Goal: Use online tool/utility: Utilize a website feature to perform a specific function

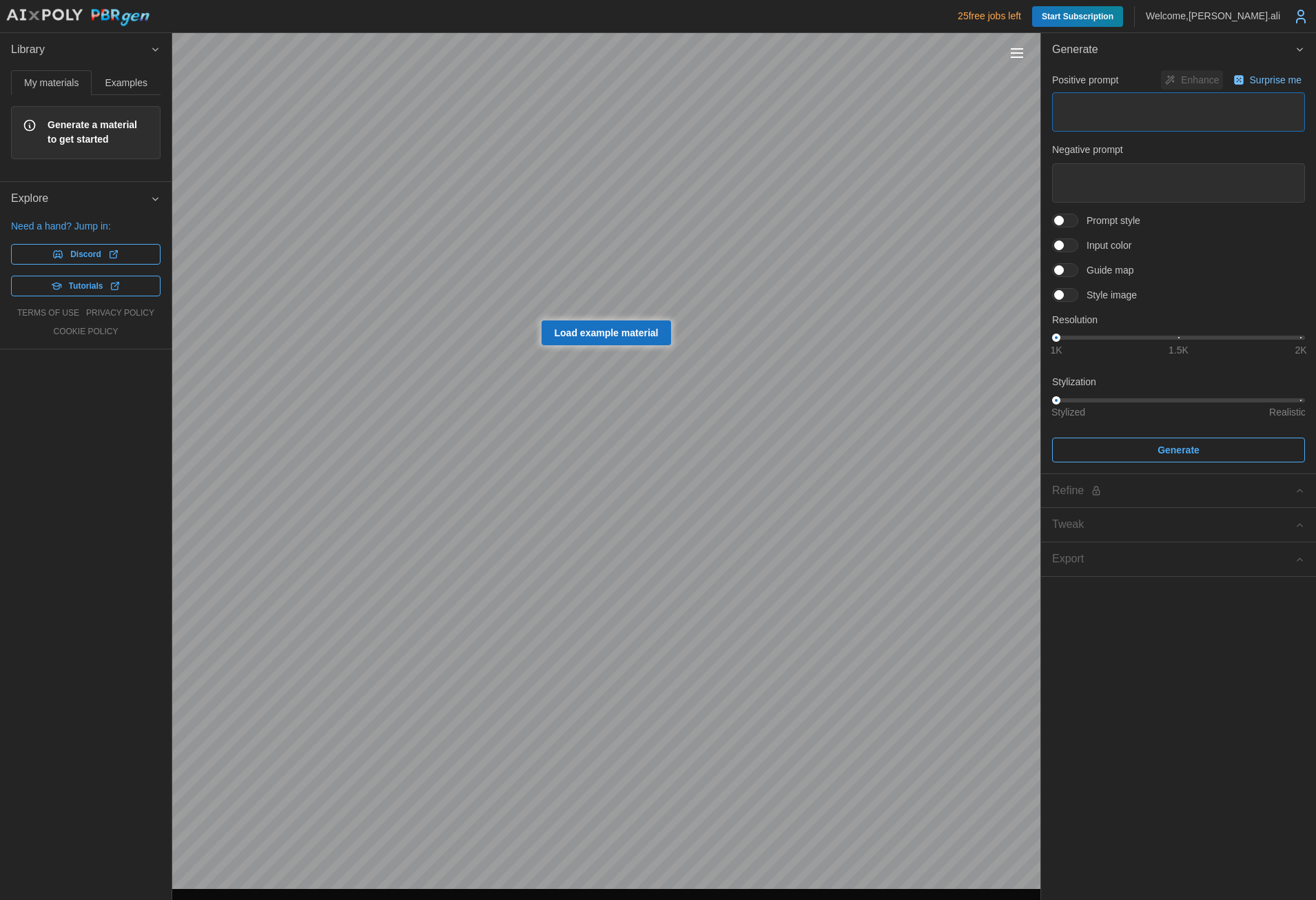
click at [1113, 111] on textarea at bounding box center [1179, 111] width 253 height 39
click at [1135, 111] on textarea at bounding box center [1179, 111] width 253 height 39
paste textarea "**********"
type textarea "*"
type textarea "**********"
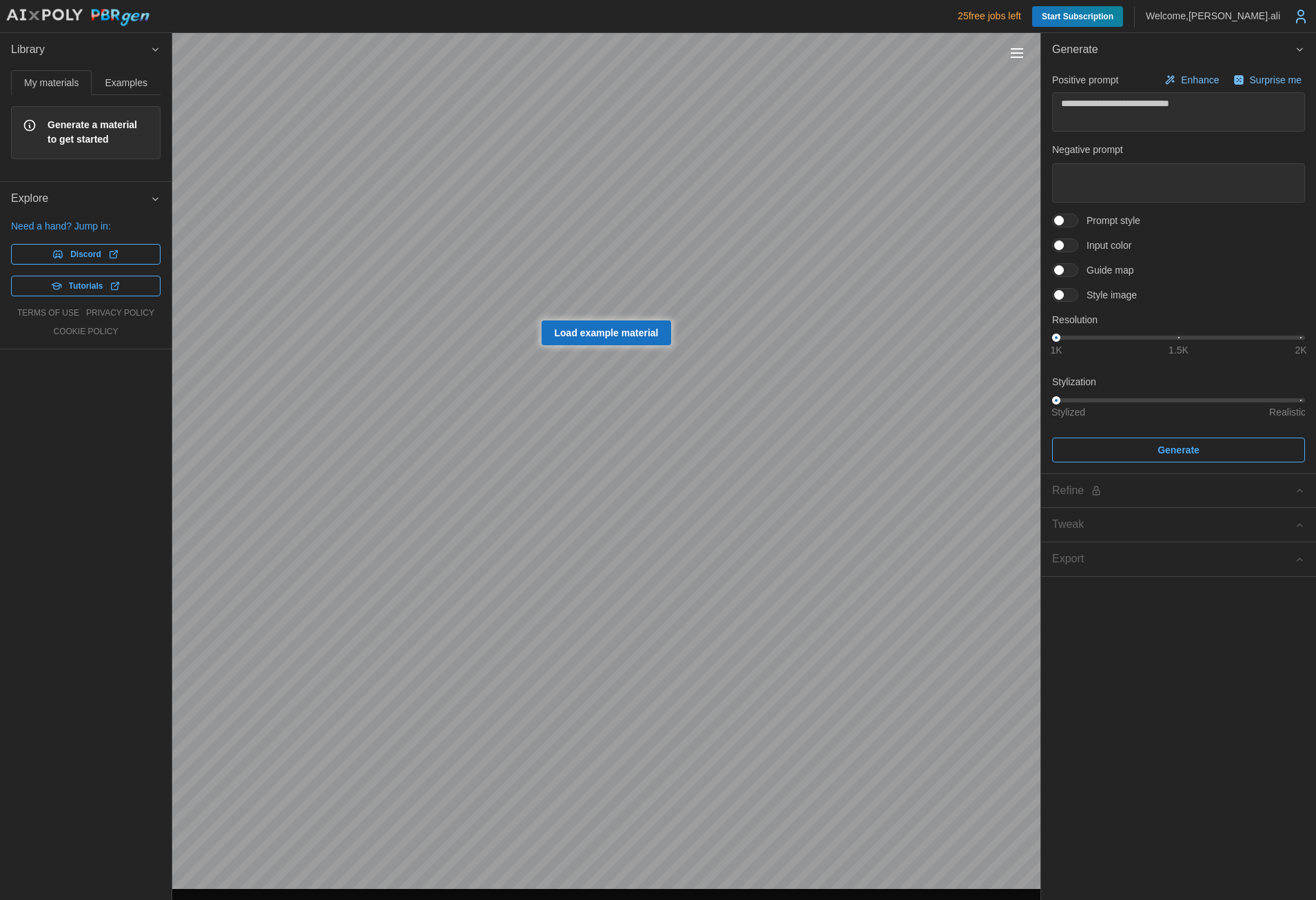
click at [1068, 245] on span at bounding box center [1072, 245] width 16 height 12
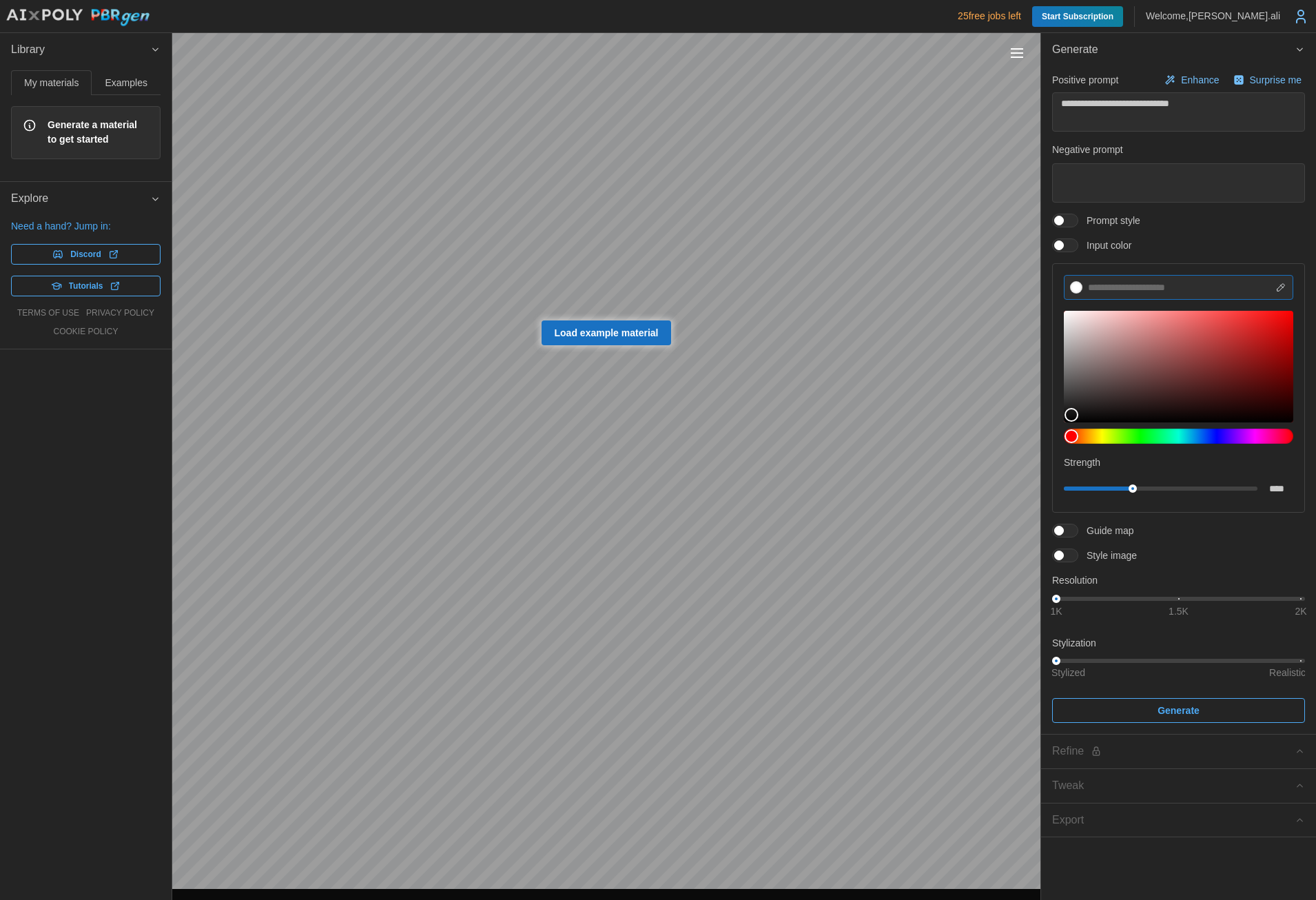
click at [1143, 288] on input at bounding box center [1179, 287] width 230 height 25
paste input "******"
type textarea "*"
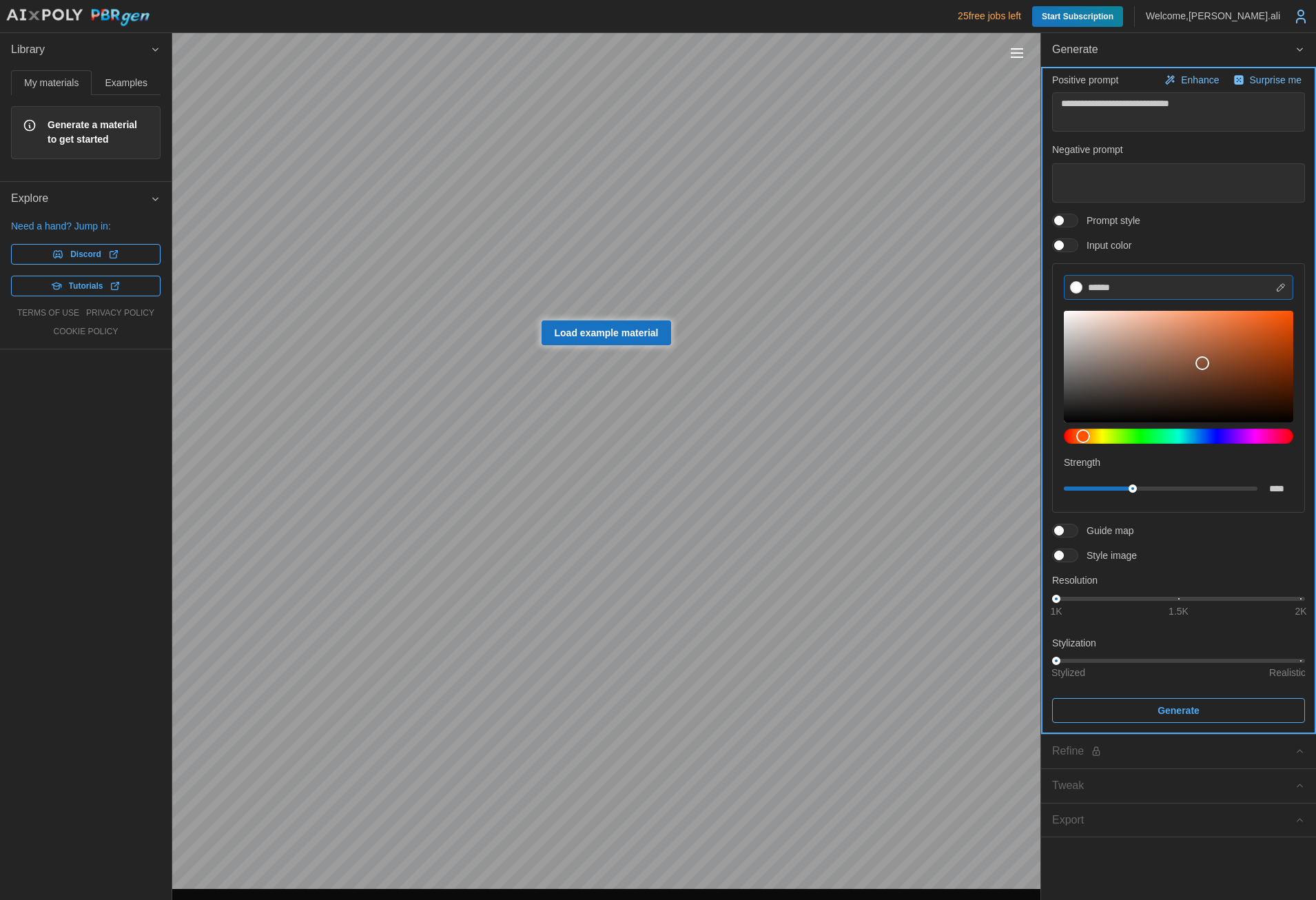
type input "******"
click at [1212, 714] on span "Generate" at bounding box center [1179, 710] width 227 height 24
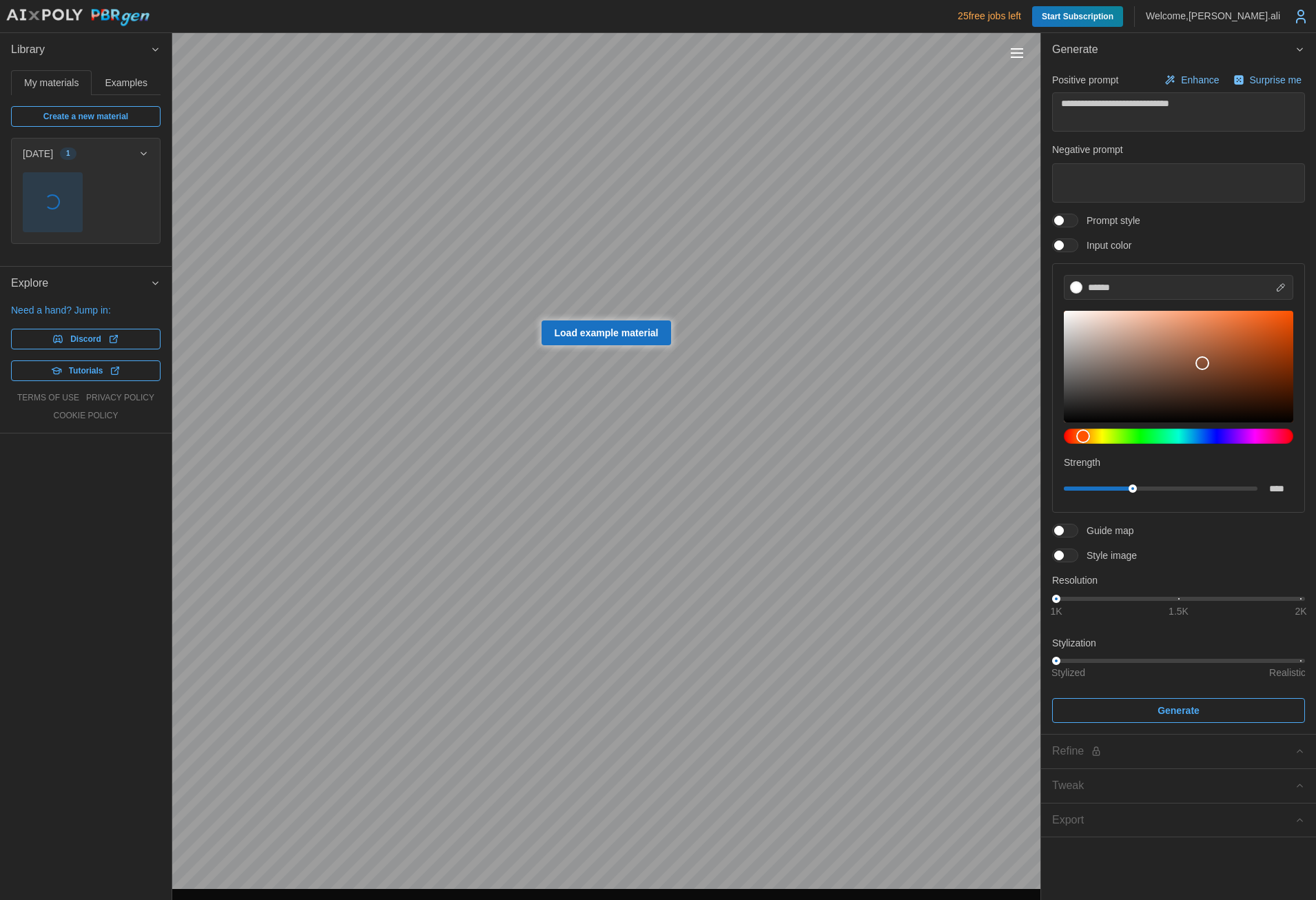
drag, startPoint x: 56, startPoint y: 505, endPoint x: 171, endPoint y: 488, distance: 116.2
click at [56, 505] on div "Library My materials Examples Create a new material [DATE] 1 No examples found …" at bounding box center [86, 466] width 171 height 867
click at [38, 205] on span "button" at bounding box center [53, 202] width 59 height 59
click at [146, 154] on icon "button" at bounding box center [143, 153] width 10 height 11
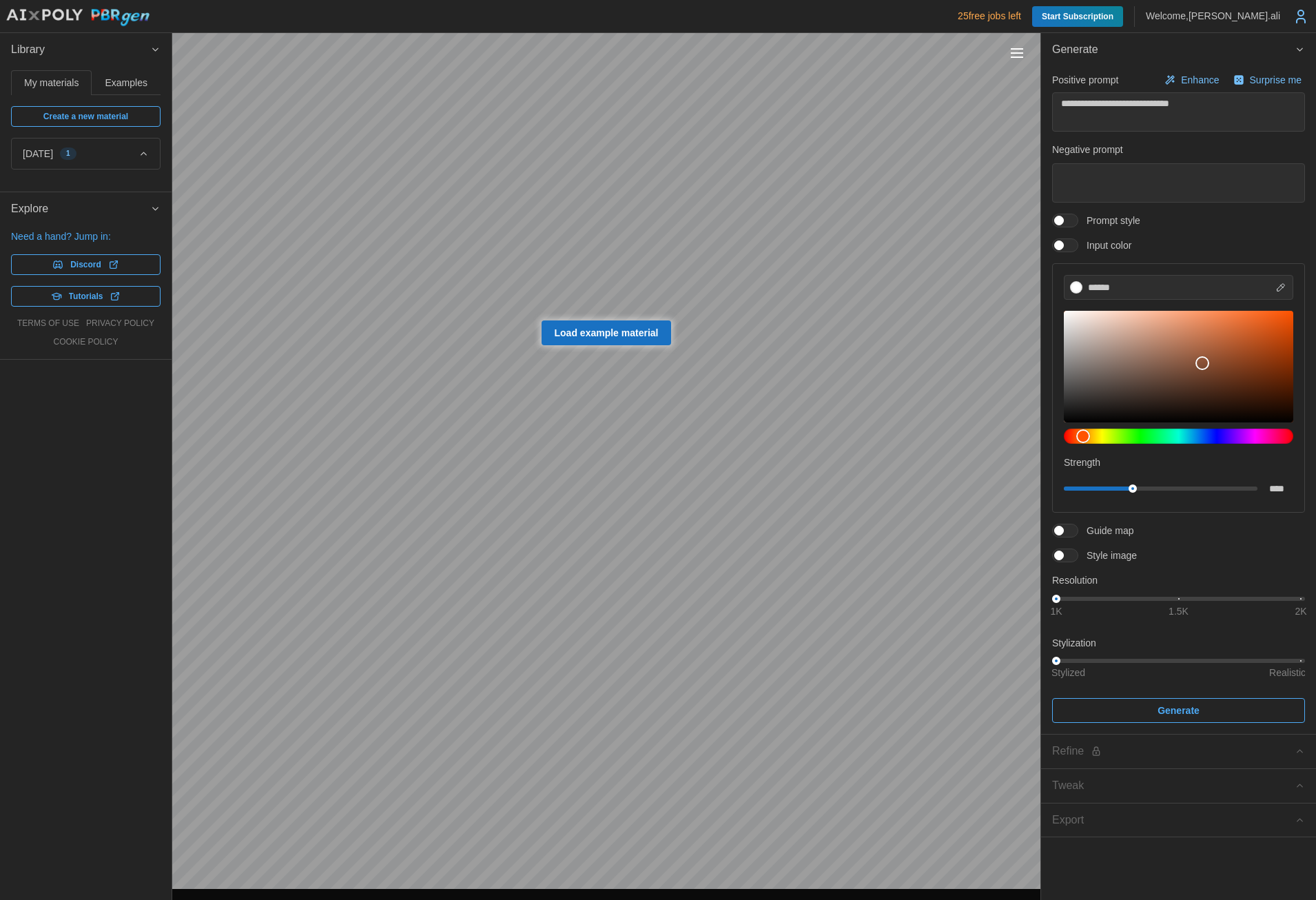
click at [146, 154] on icon "button" at bounding box center [144, 153] width 6 height 3
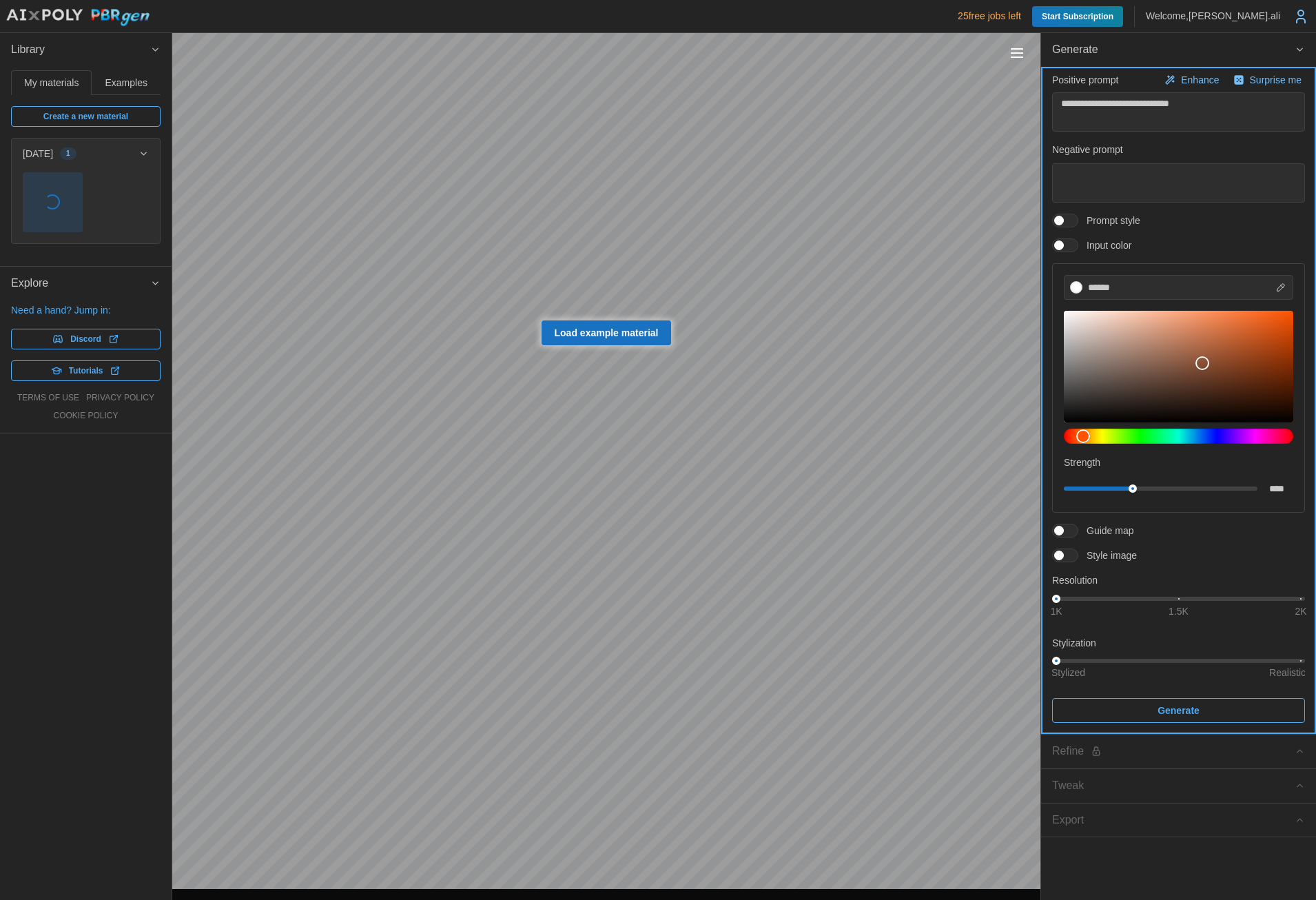
click at [1194, 714] on span "Generate" at bounding box center [1178, 710] width 42 height 24
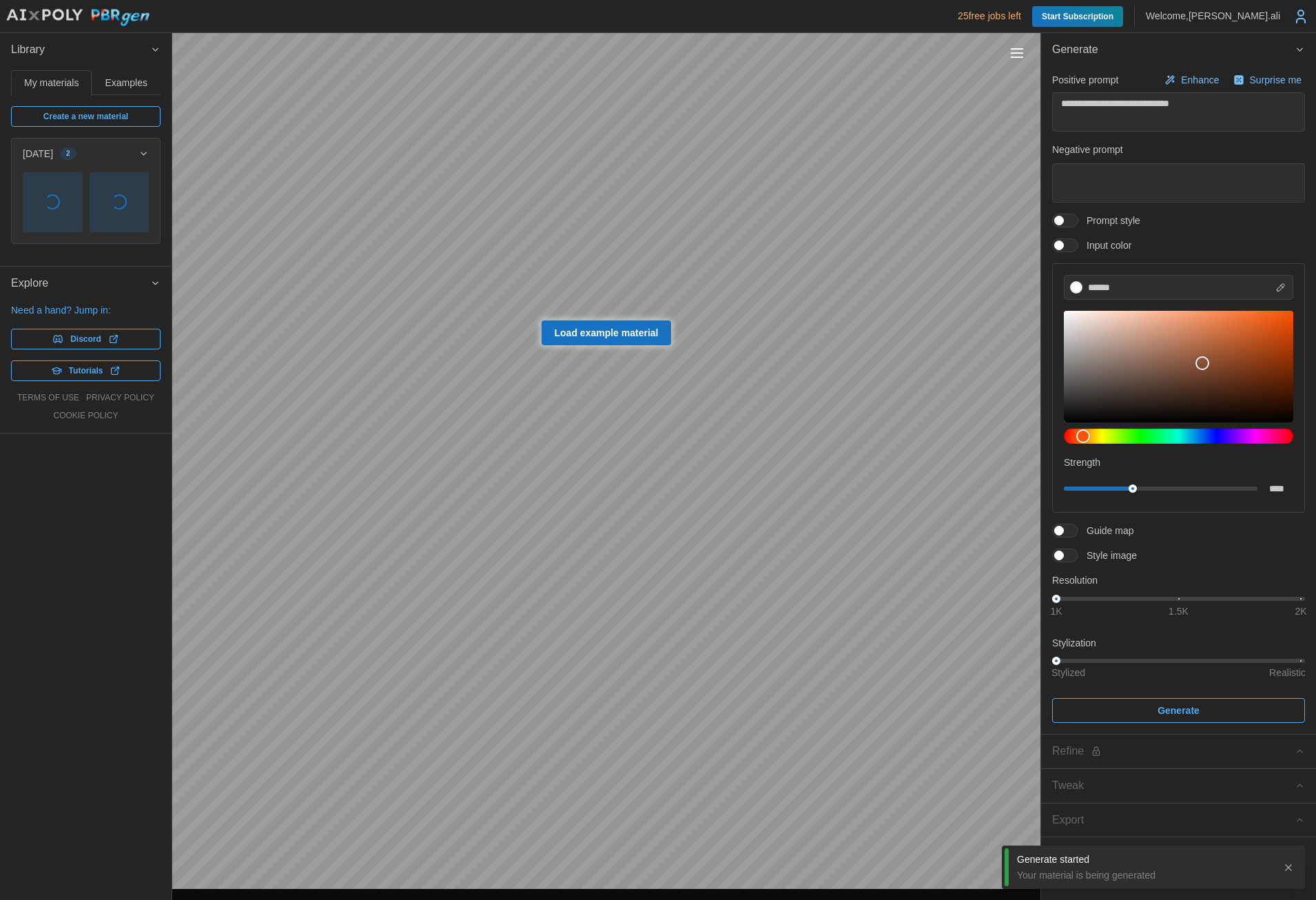
click at [134, 202] on span "button" at bounding box center [119, 202] width 59 height 59
drag, startPoint x: 134, startPoint y: 199, endPoint x: 118, endPoint y: 205, distance: 17.1
click at [118, 205] on span "button" at bounding box center [118, 201] width 15 height 15
click at [143, 151] on icon "button" at bounding box center [143, 153] width 10 height 11
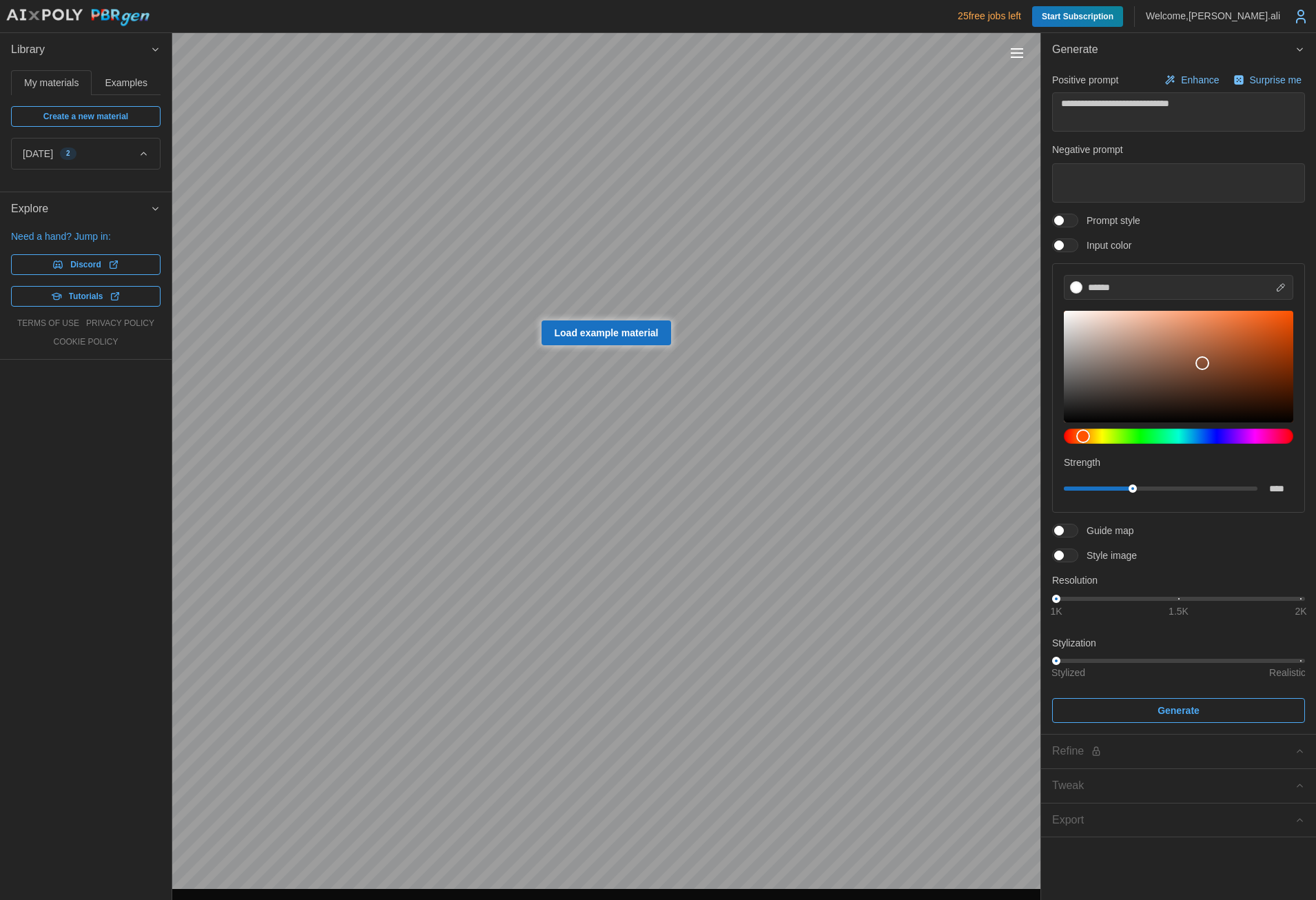
click at [143, 151] on icon "button" at bounding box center [143, 153] width 10 height 11
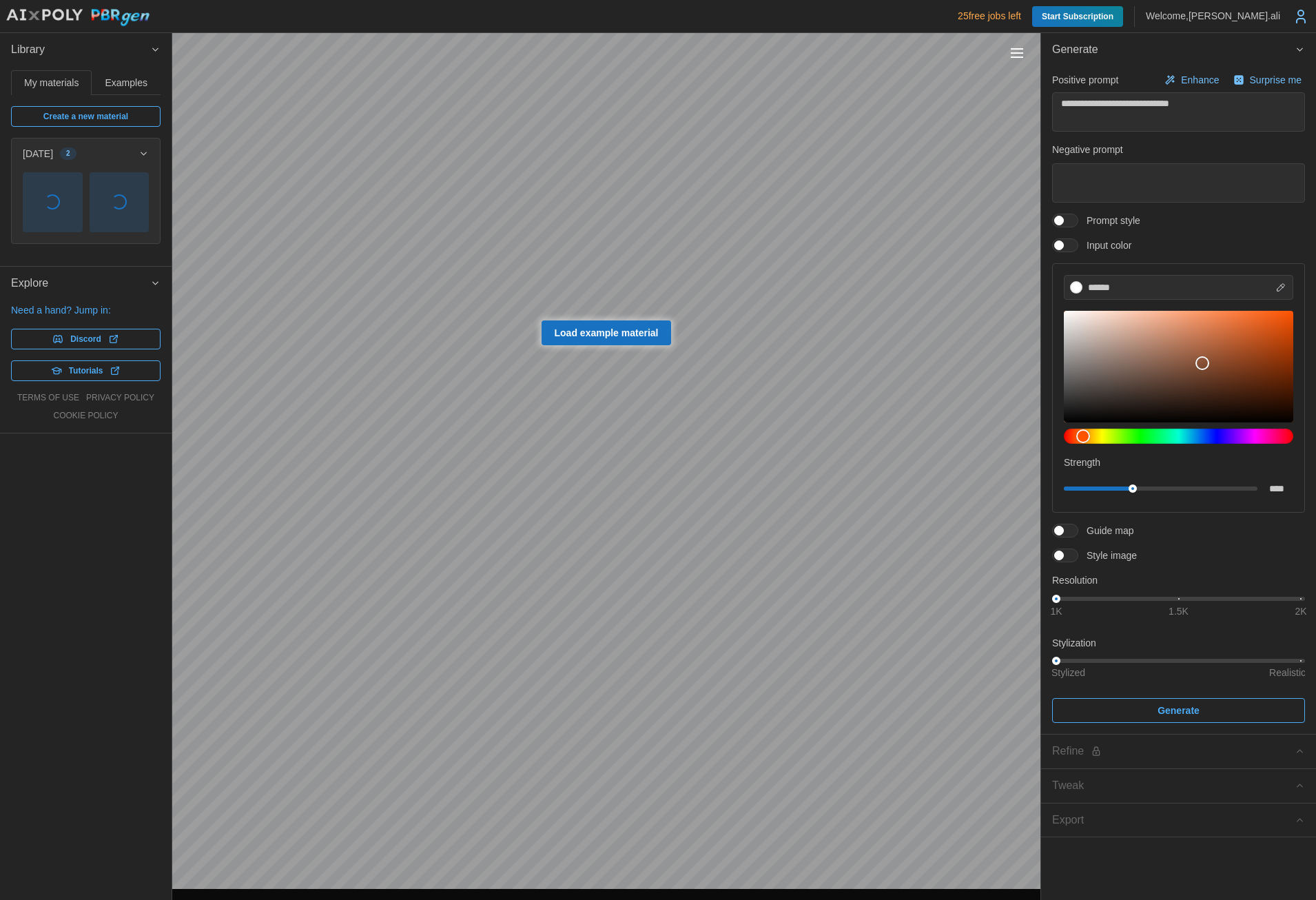
click at [127, 88] on span "Examples" at bounding box center [126, 83] width 42 height 10
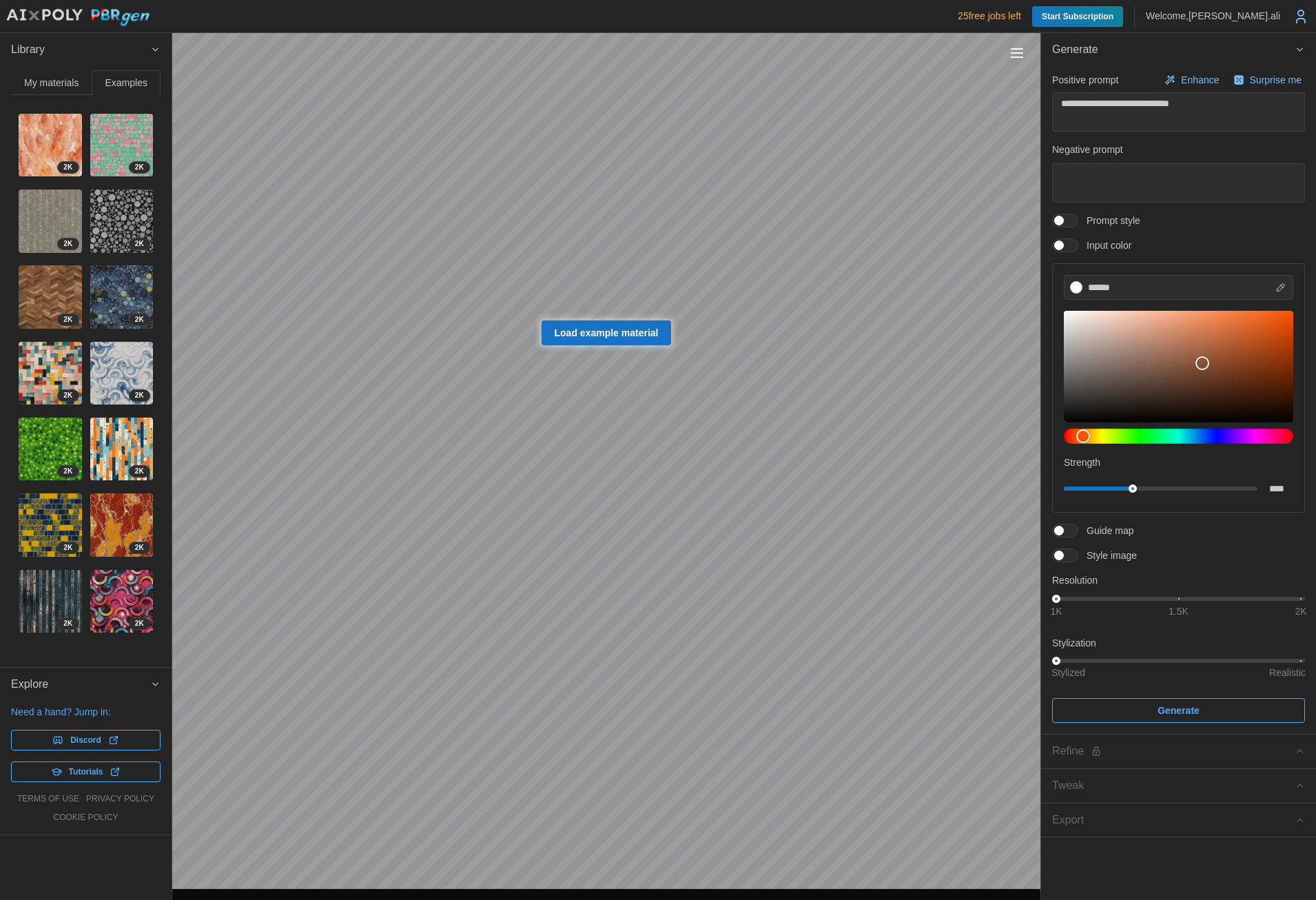
click at [51, 81] on span "My materials" at bounding box center [51, 83] width 54 height 10
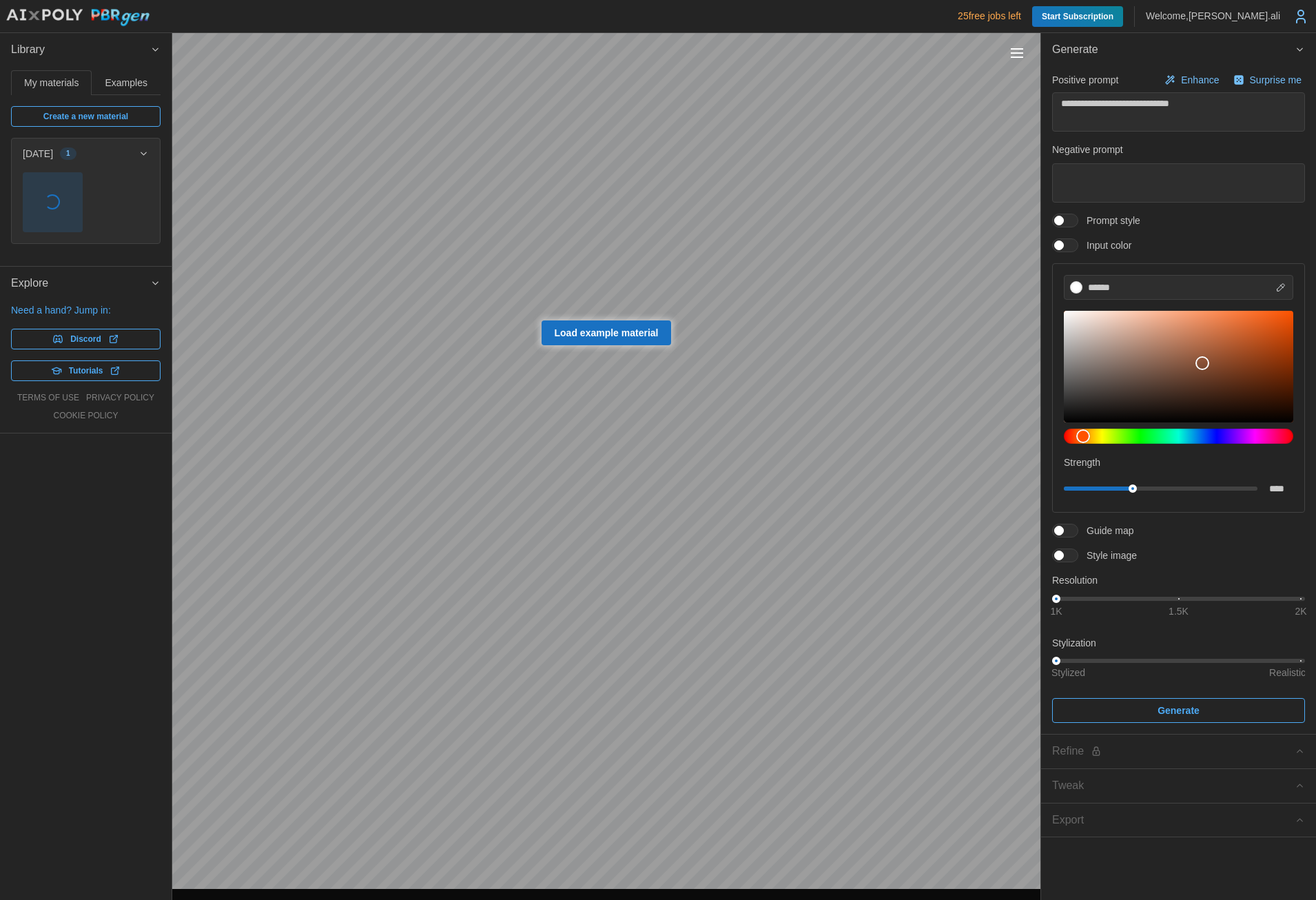
click at [597, 326] on span "Load example material" at bounding box center [607, 333] width 104 height 24
type textarea "*"
type textarea "**********"
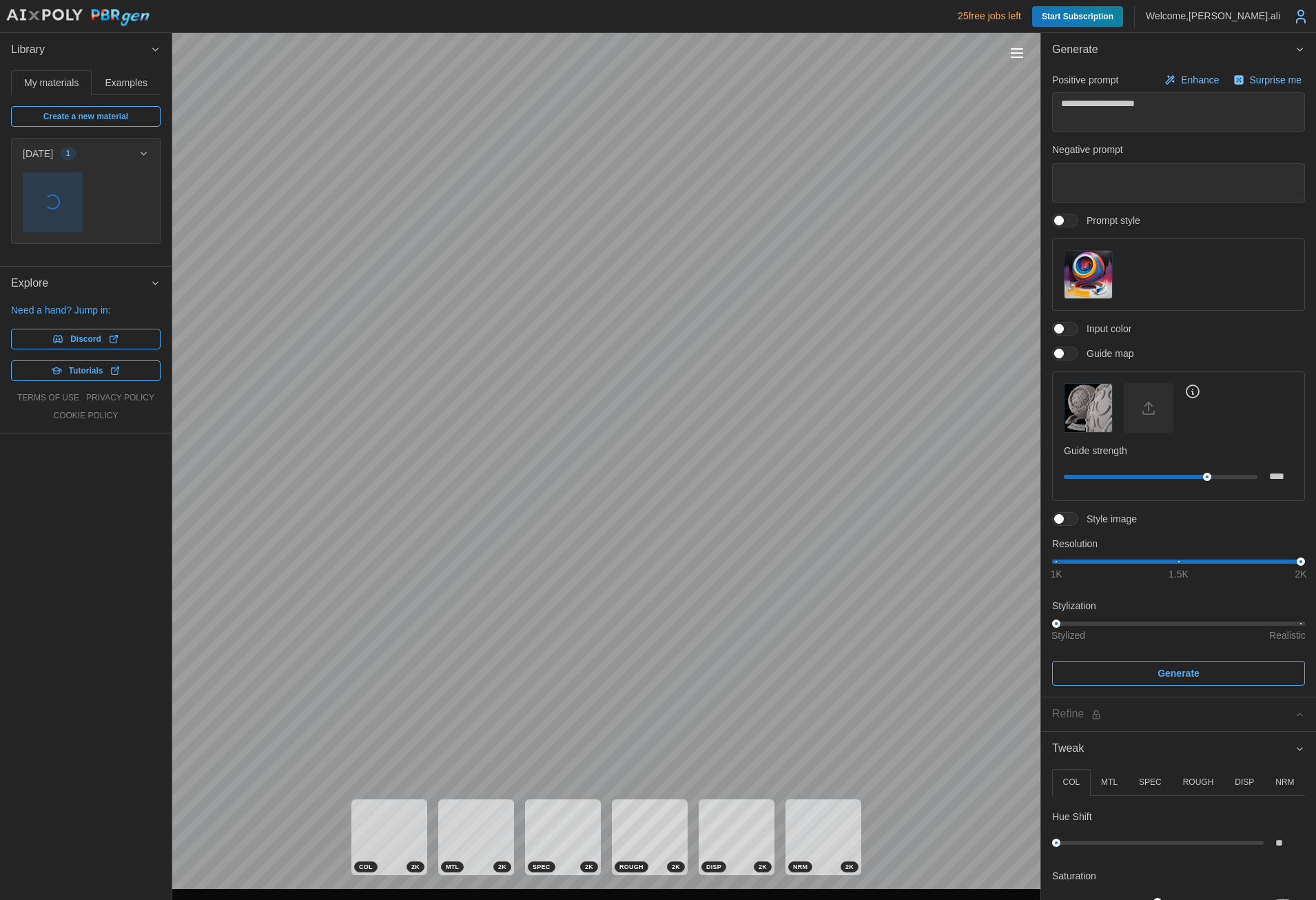
click at [59, 188] on span "button" at bounding box center [53, 202] width 59 height 59
type textarea "*"
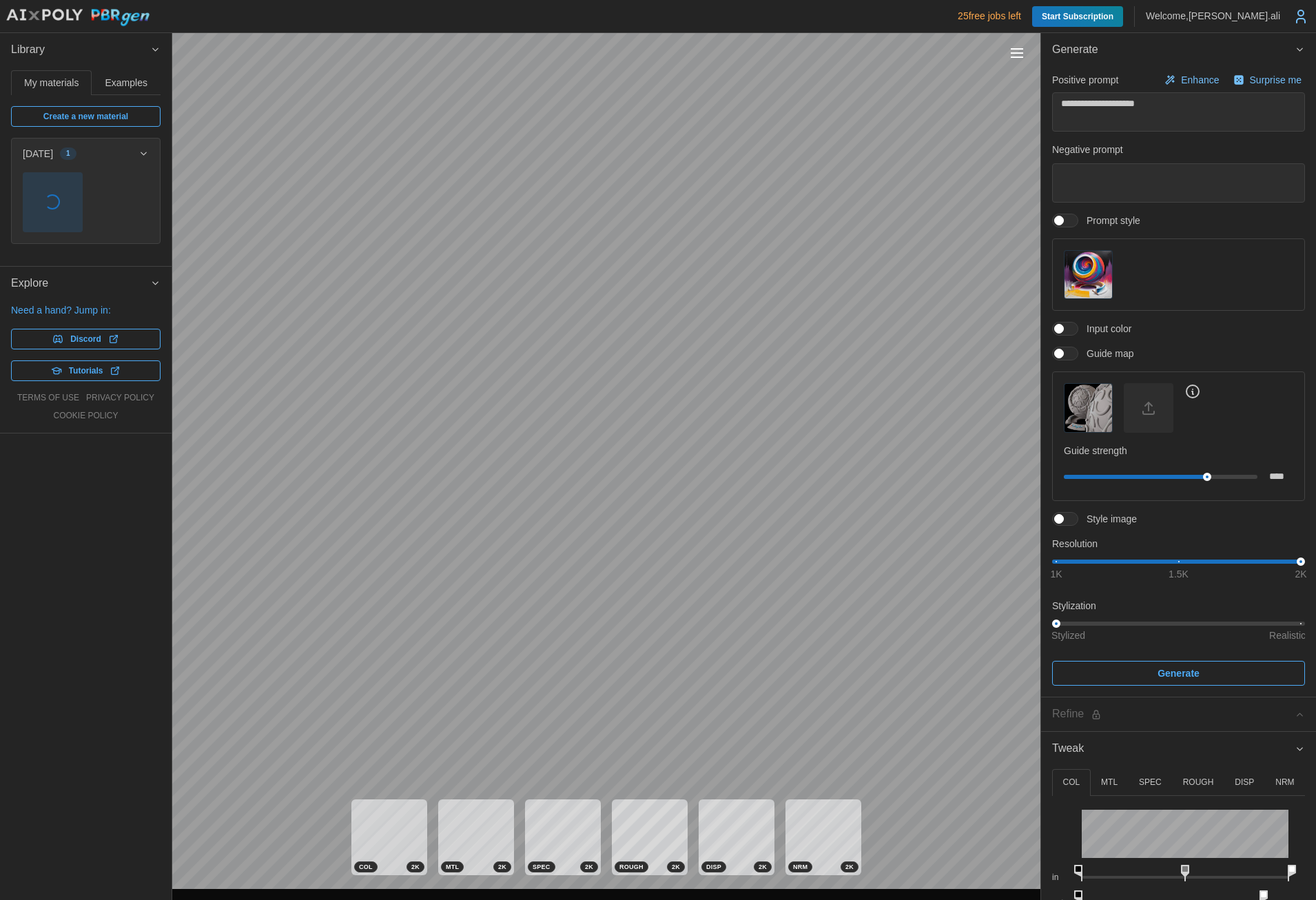
click at [56, 204] on span "button" at bounding box center [52, 201] width 15 height 15
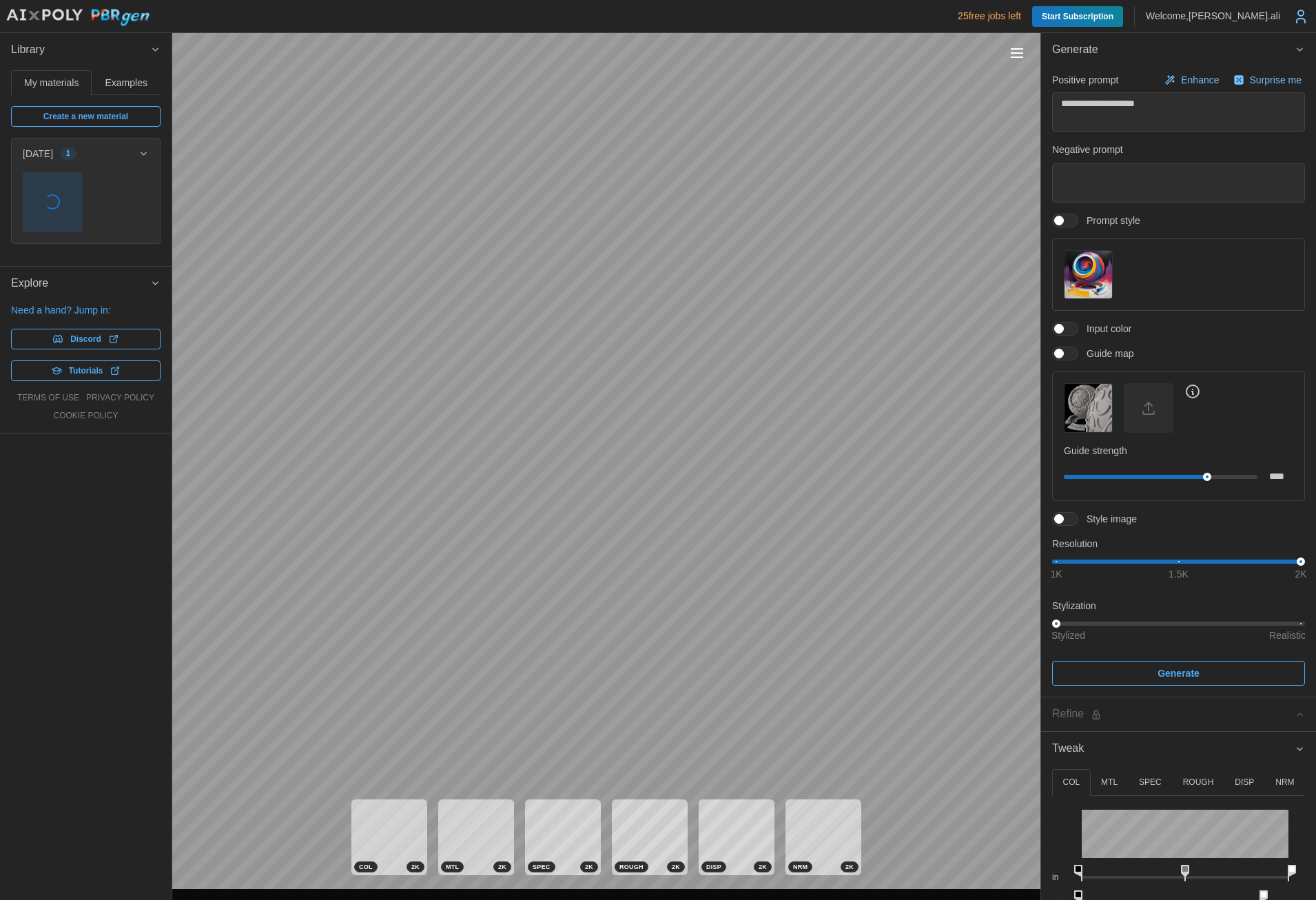
click at [143, 153] on icon "button" at bounding box center [143, 153] width 10 height 11
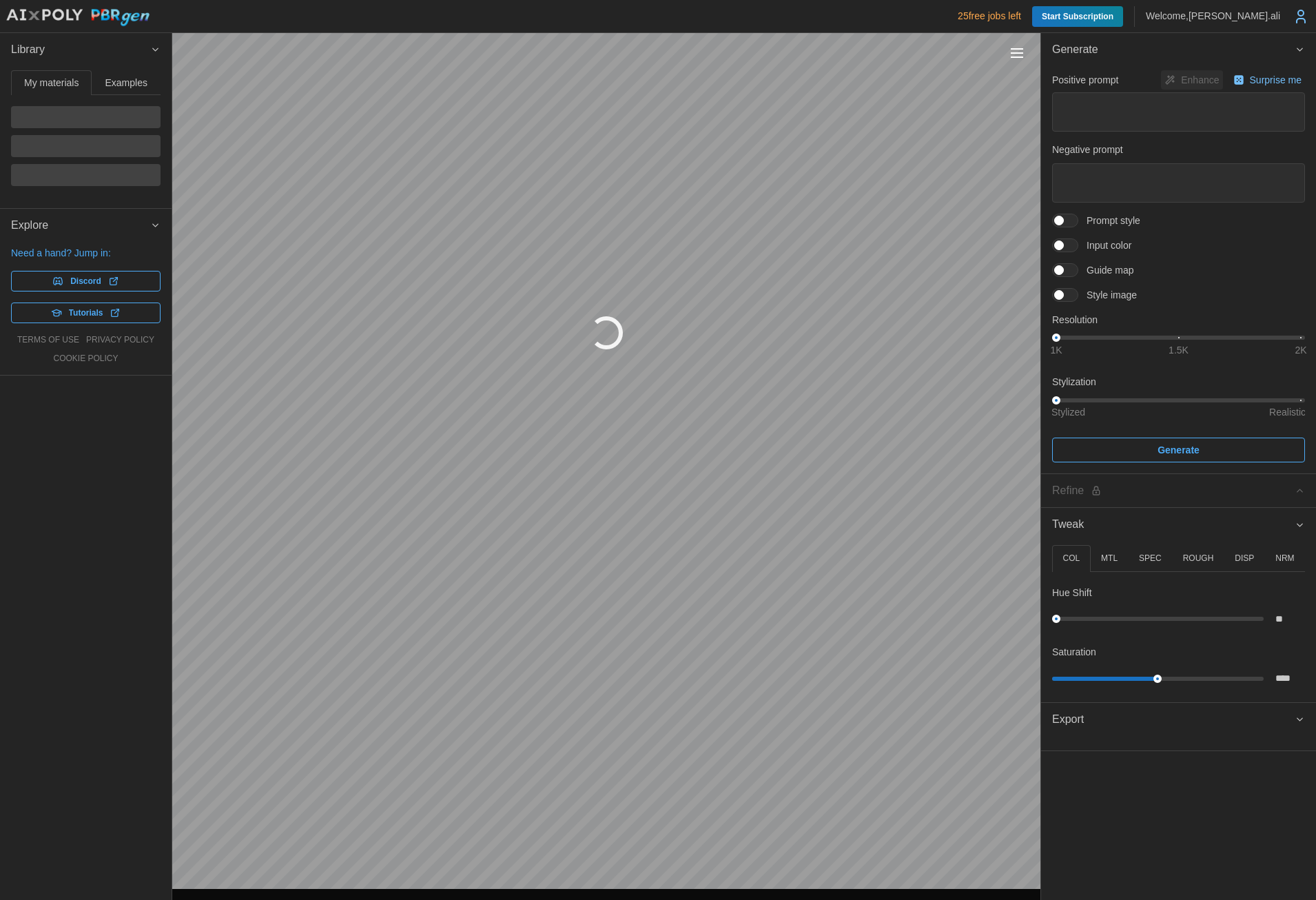
type textarea "*"
type textarea "**********"
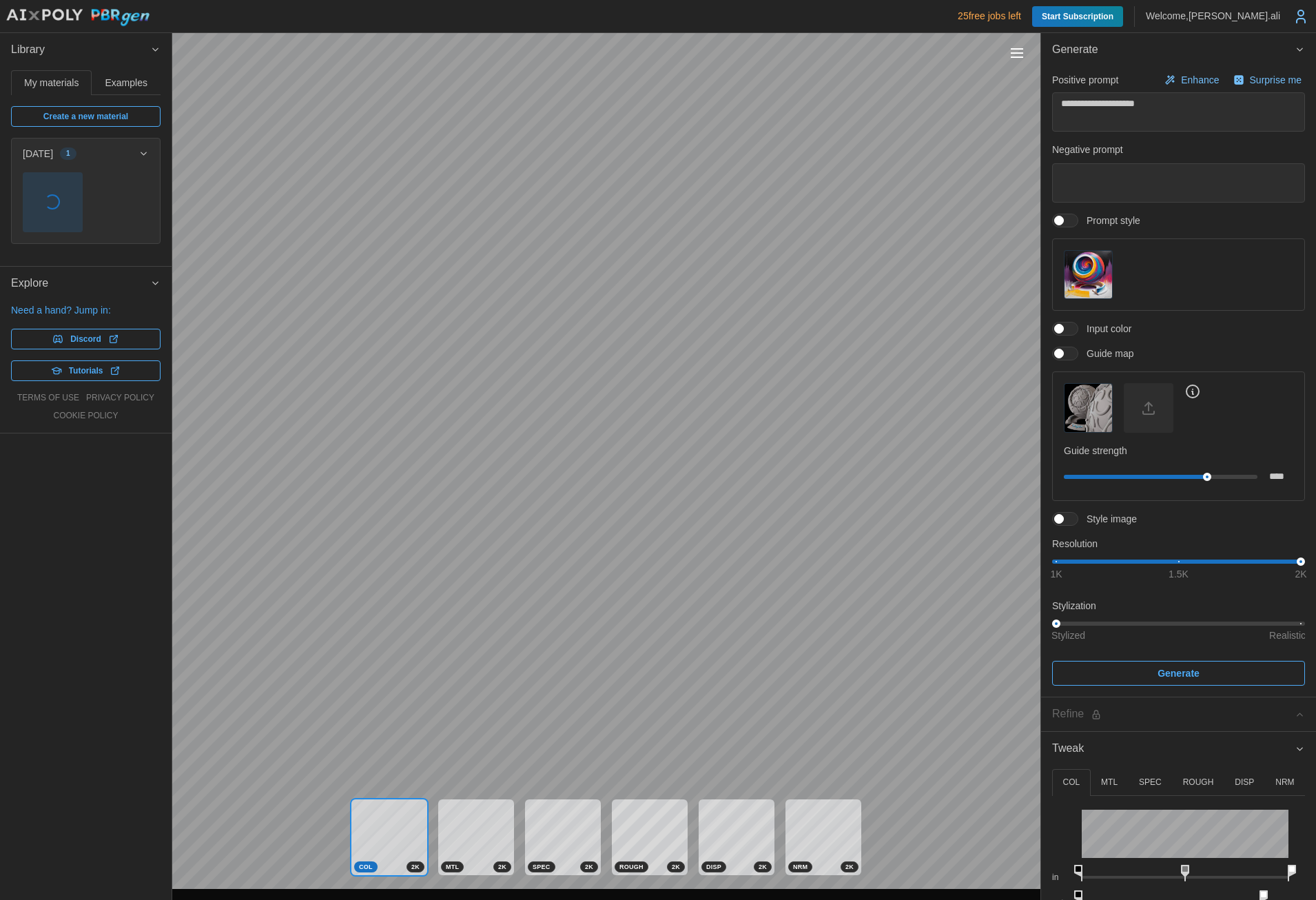
click at [133, 565] on div "Library My materials Examples Create a new material [DATE] 1 No examples found …" at bounding box center [86, 466] width 171 height 867
click at [101, 117] on span "Create a new material" at bounding box center [86, 116] width 85 height 19
type textarea "*"
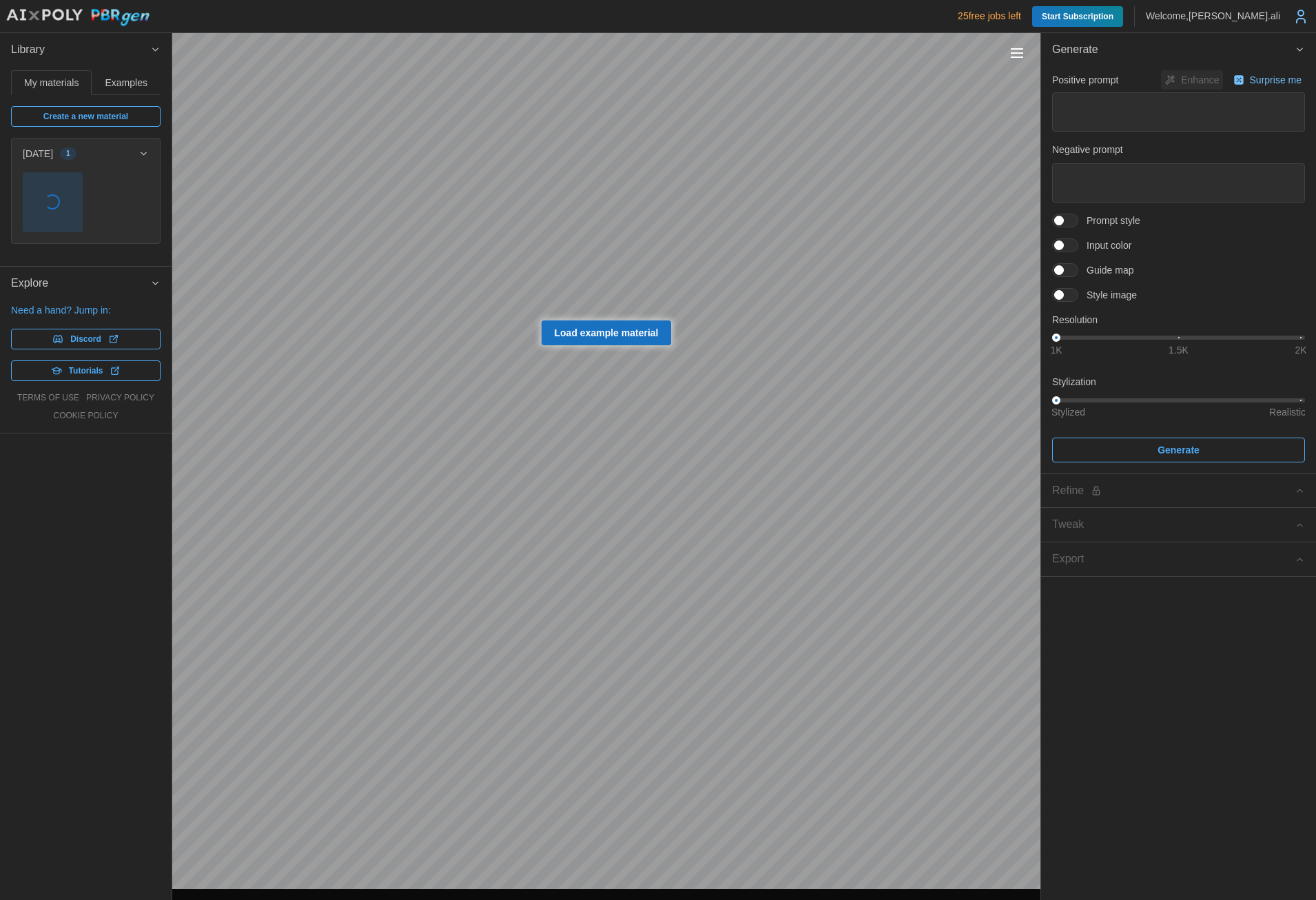
click at [131, 86] on span "Examples" at bounding box center [126, 83] width 42 height 10
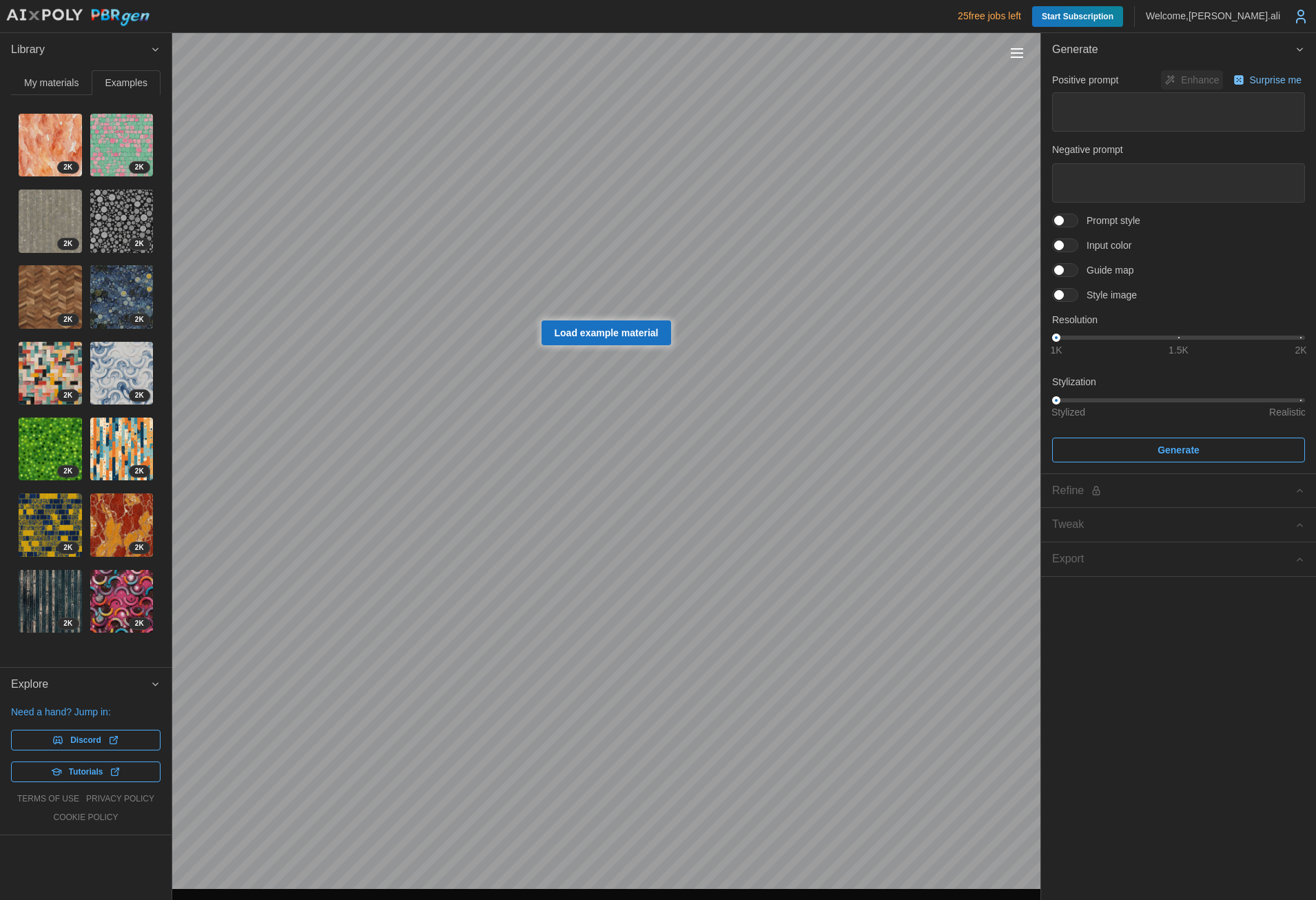
click at [59, 308] on img at bounding box center [50, 297] width 64 height 64
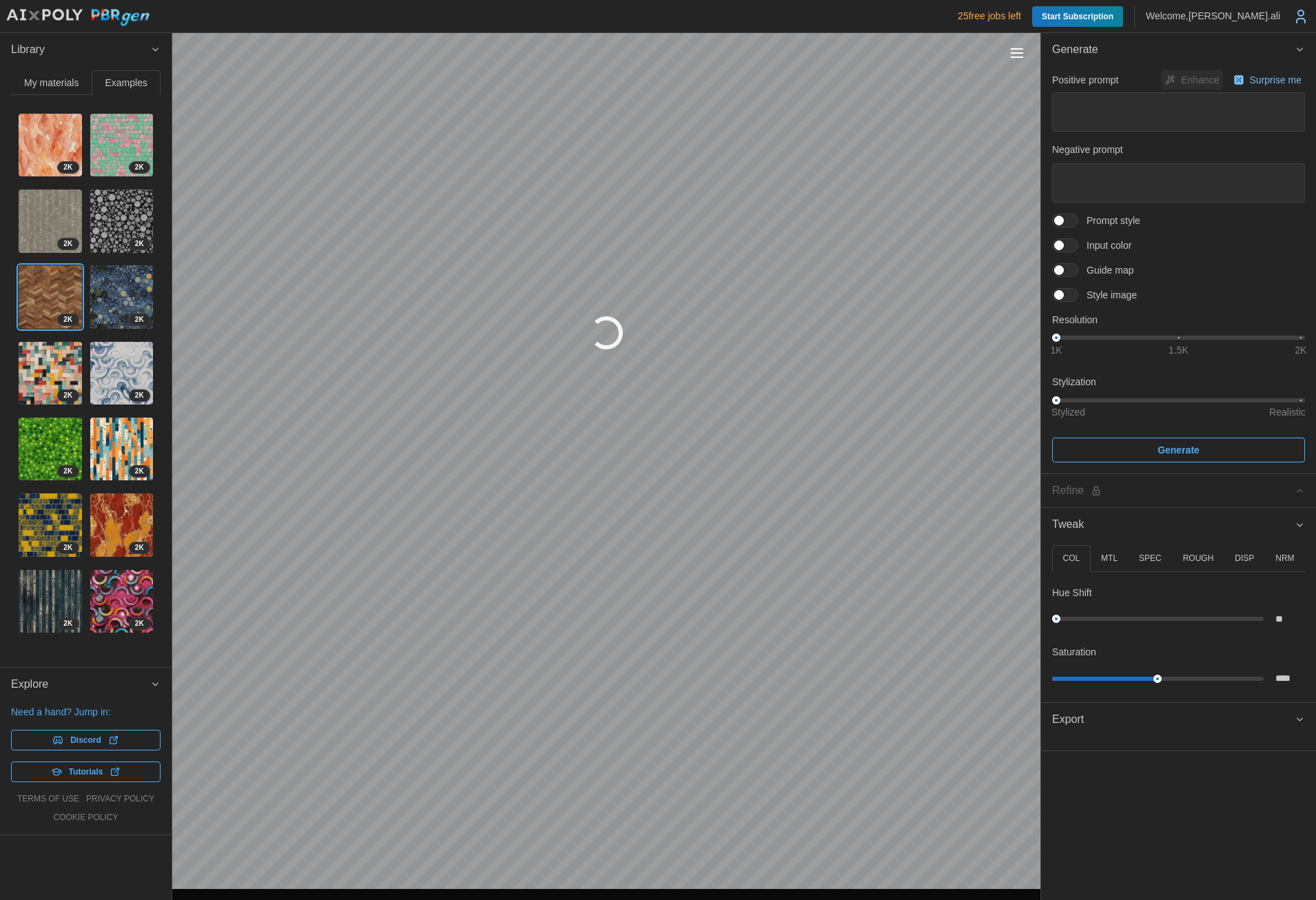
type textarea "*"
type textarea "**********"
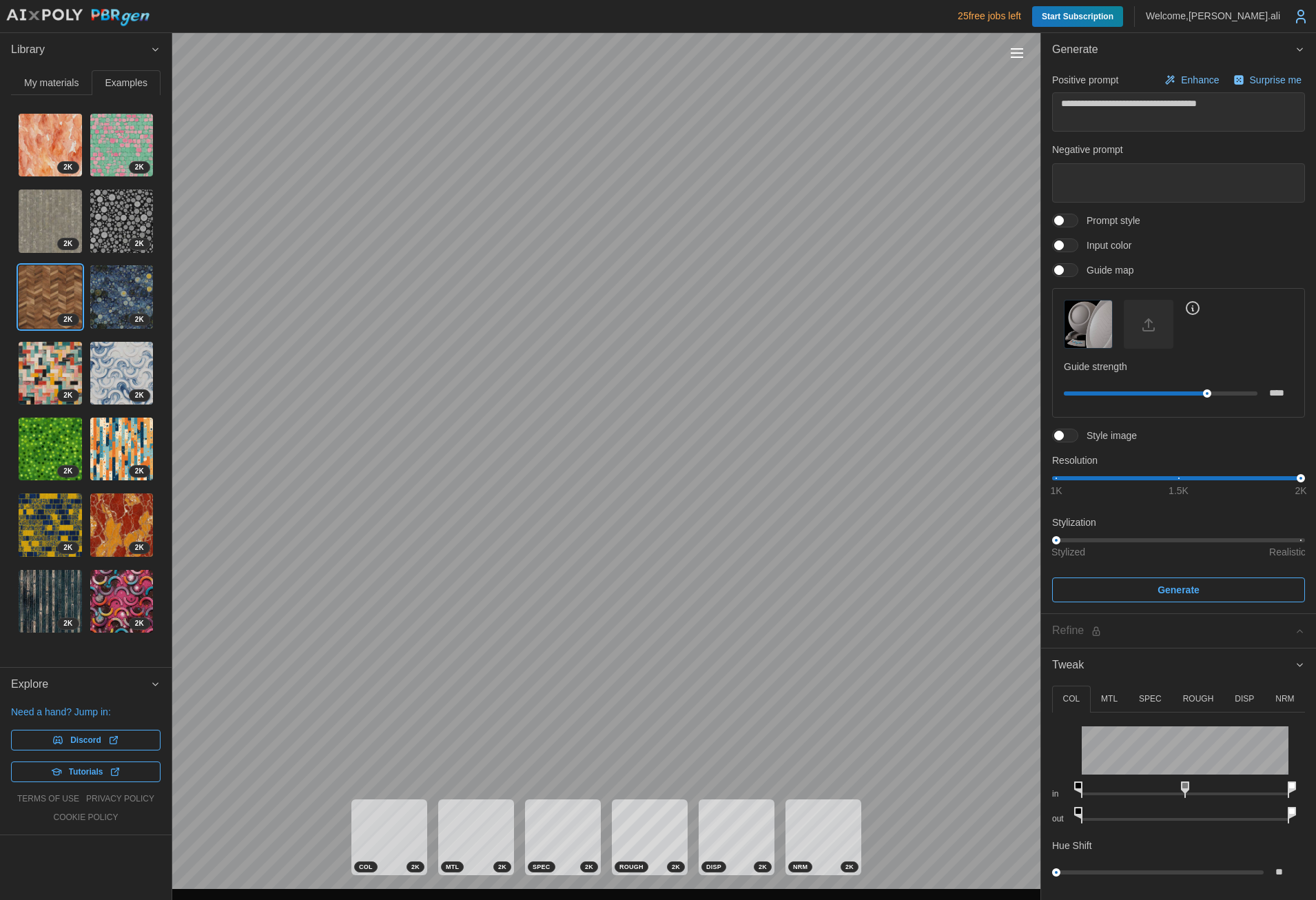
click at [36, 81] on span "My materials" at bounding box center [51, 83] width 54 height 10
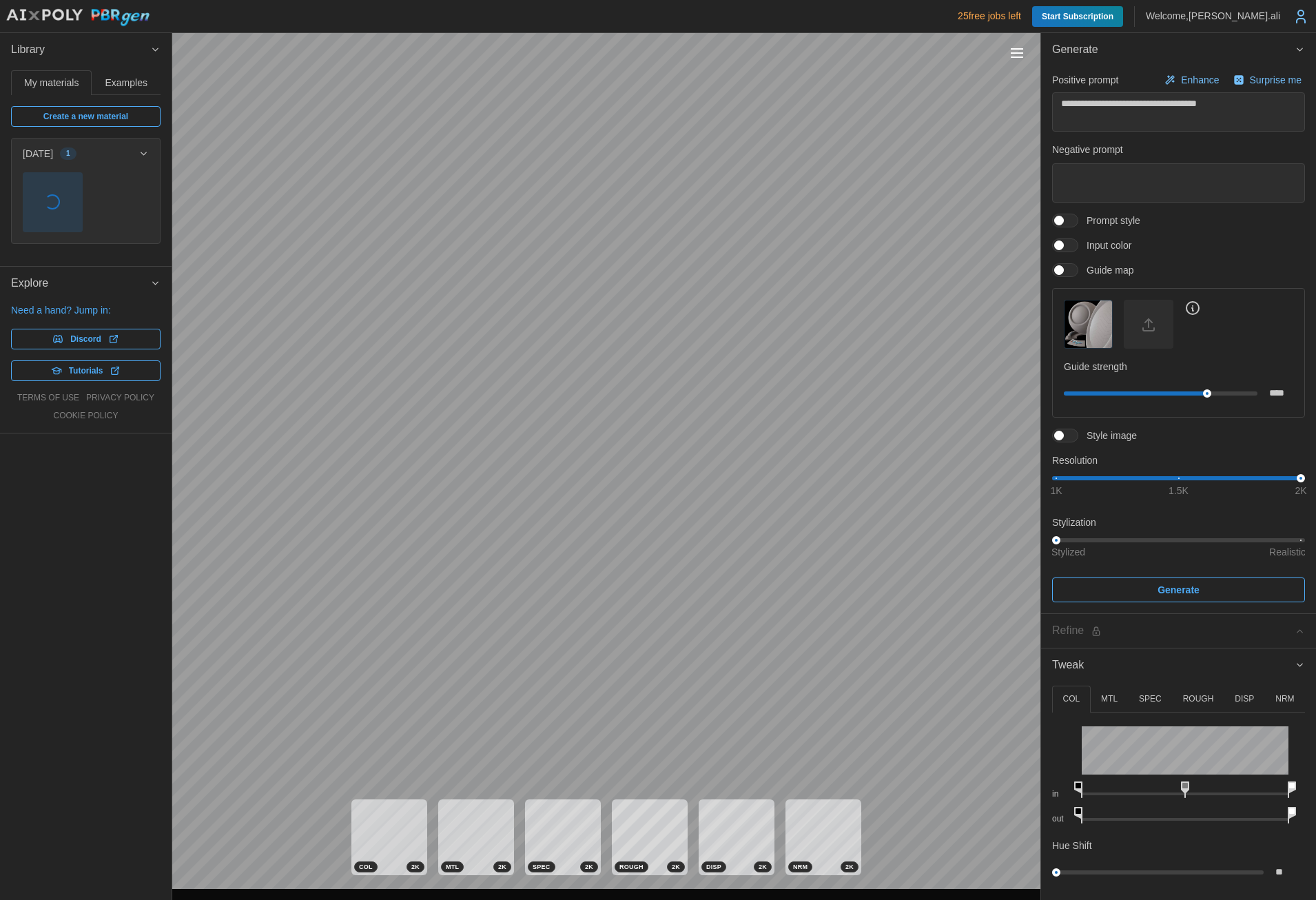
click at [69, 195] on span "button" at bounding box center [53, 202] width 59 height 59
click at [116, 491] on div "Library My materials Examples Create a new material 2025-10-02 1 2 K 2 K 2 K 2 …" at bounding box center [86, 466] width 171 height 867
click at [58, 194] on span "button" at bounding box center [53, 202] width 59 height 59
click at [141, 152] on icon "button" at bounding box center [143, 153] width 10 height 11
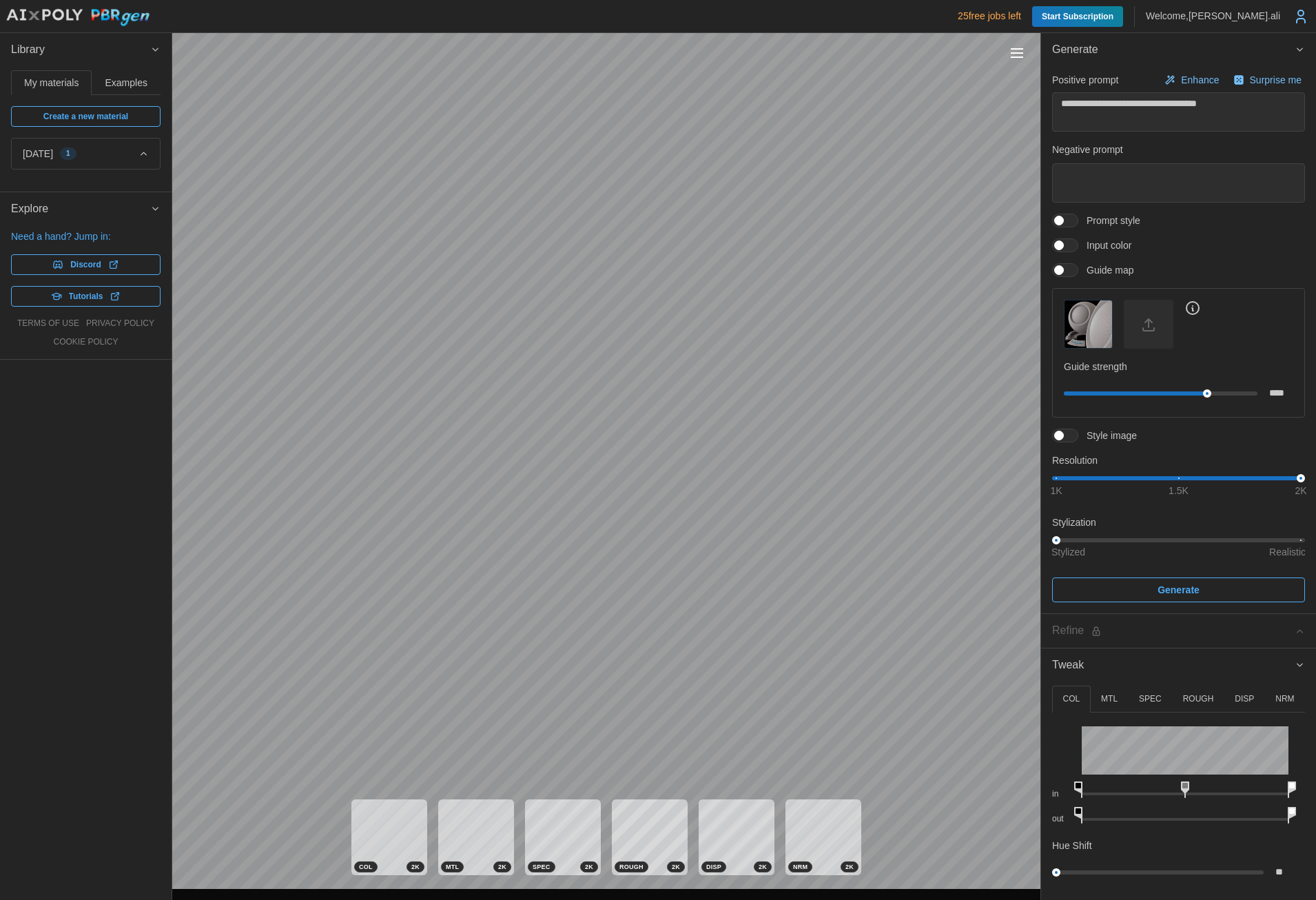
click at [141, 152] on icon "button" at bounding box center [143, 153] width 10 height 11
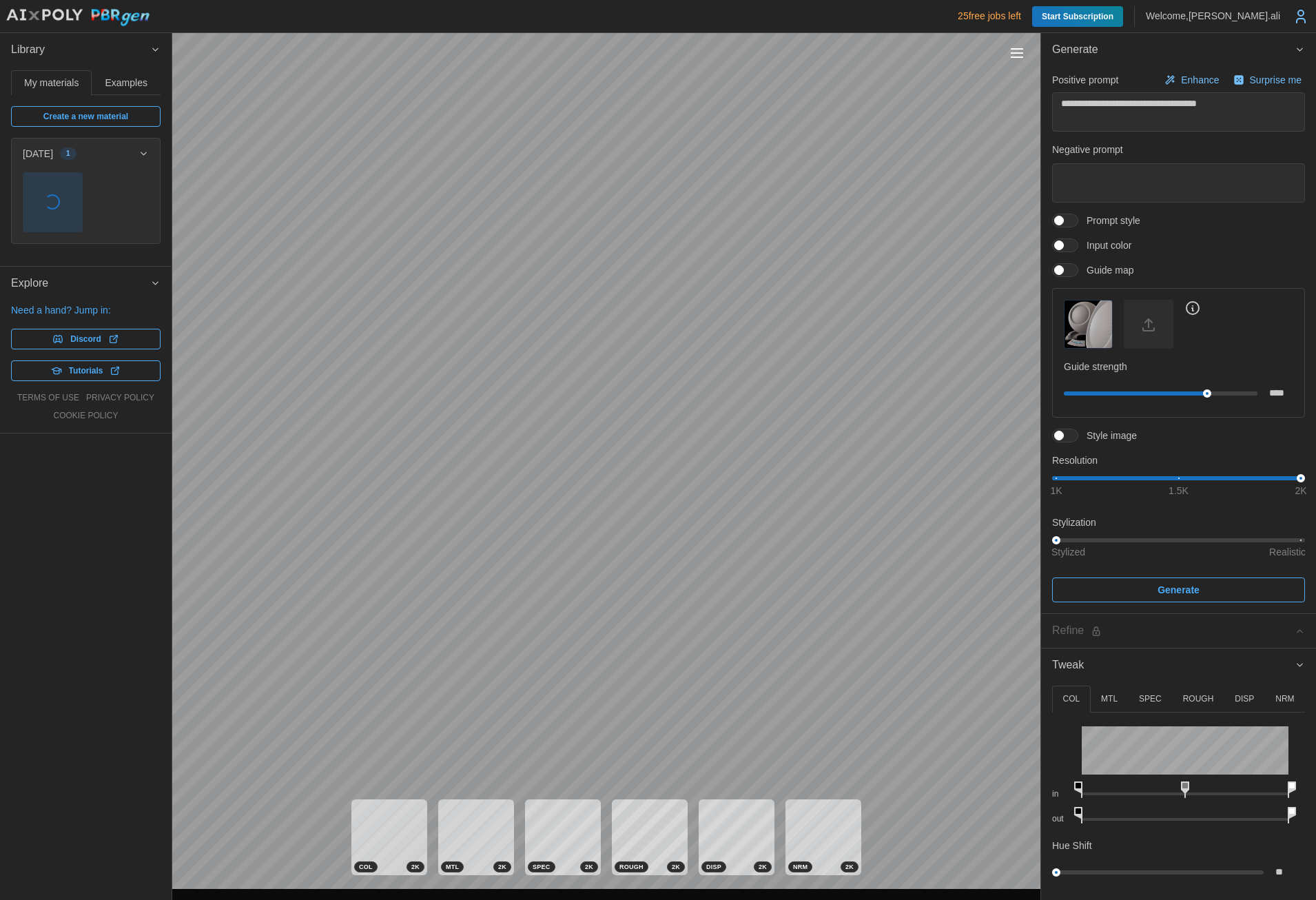
click at [70, 155] on span "1" at bounding box center [69, 153] width 4 height 11
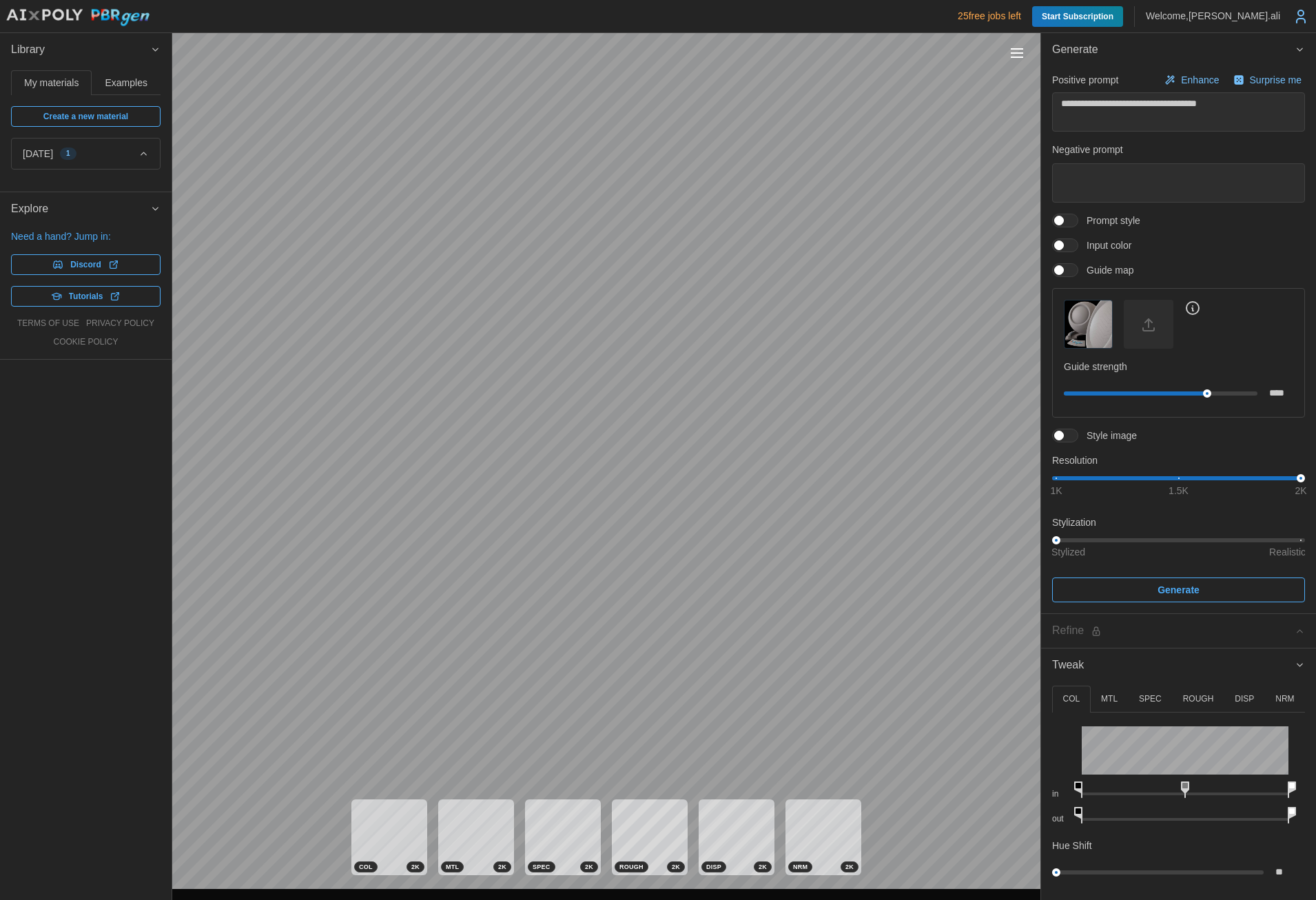
click at [70, 155] on span "1" at bounding box center [69, 153] width 4 height 11
click at [61, 154] on div "Generate a material to get started" at bounding box center [86, 133] width 150 height 53
click at [92, 138] on span "Generate a material to get started" at bounding box center [98, 133] width 101 height 30
click at [84, 152] on div "Generate a material to get started" at bounding box center [86, 133] width 150 height 53
click at [79, 147] on span "Generate a material to get started" at bounding box center [98, 133] width 101 height 30
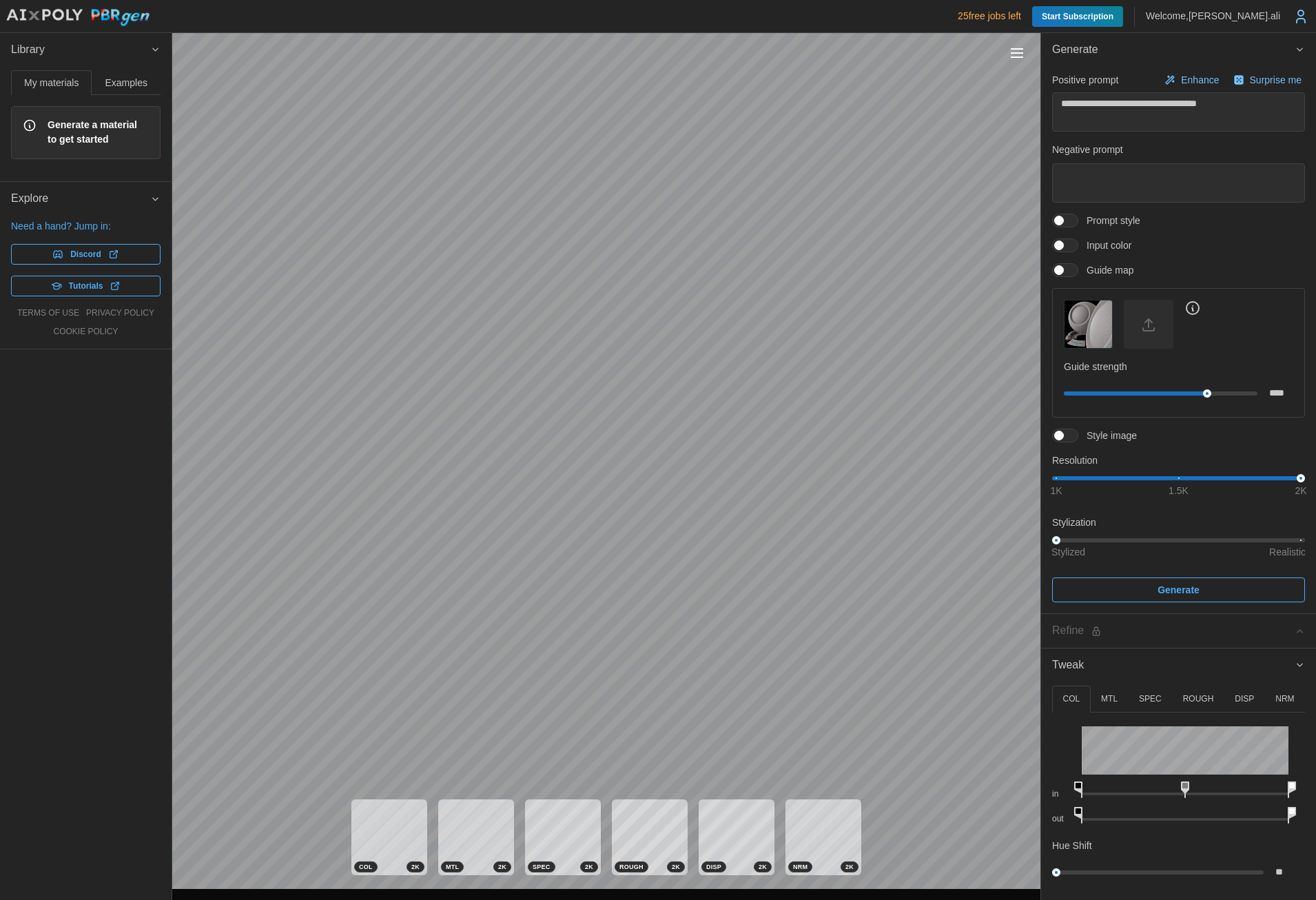
click at [70, 185] on span "Explore" at bounding box center [80, 198] width 139 height 34
click at [73, 199] on span "Explore" at bounding box center [80, 198] width 139 height 34
click at [90, 116] on div "Generate a material to get started" at bounding box center [86, 133] width 150 height 53
click at [49, 131] on span "Generate a material to get started" at bounding box center [98, 133] width 101 height 30
click at [35, 128] on icon at bounding box center [29, 125] width 14 height 16
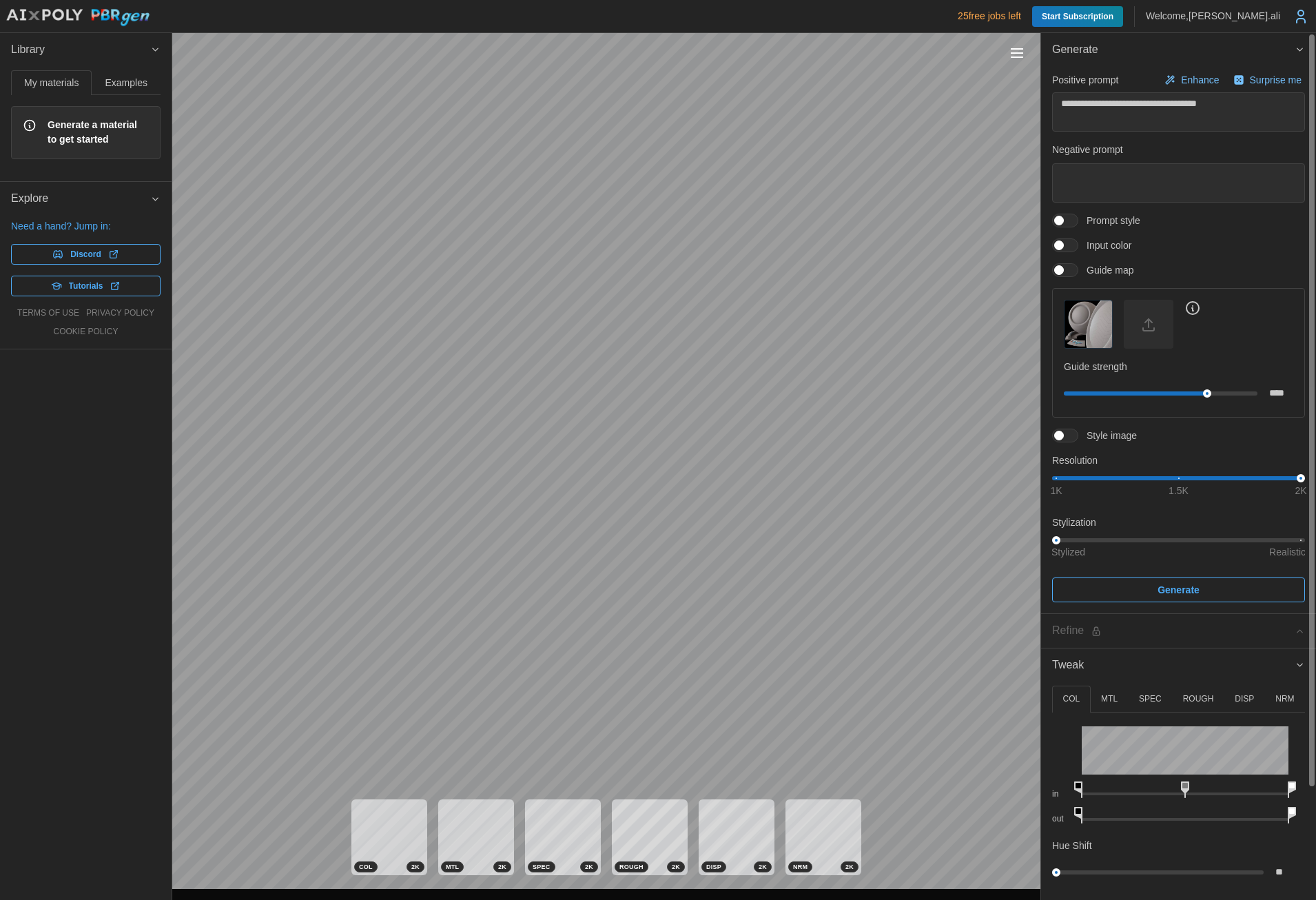
click at [1092, 329] on img "button" at bounding box center [1088, 324] width 48 height 48
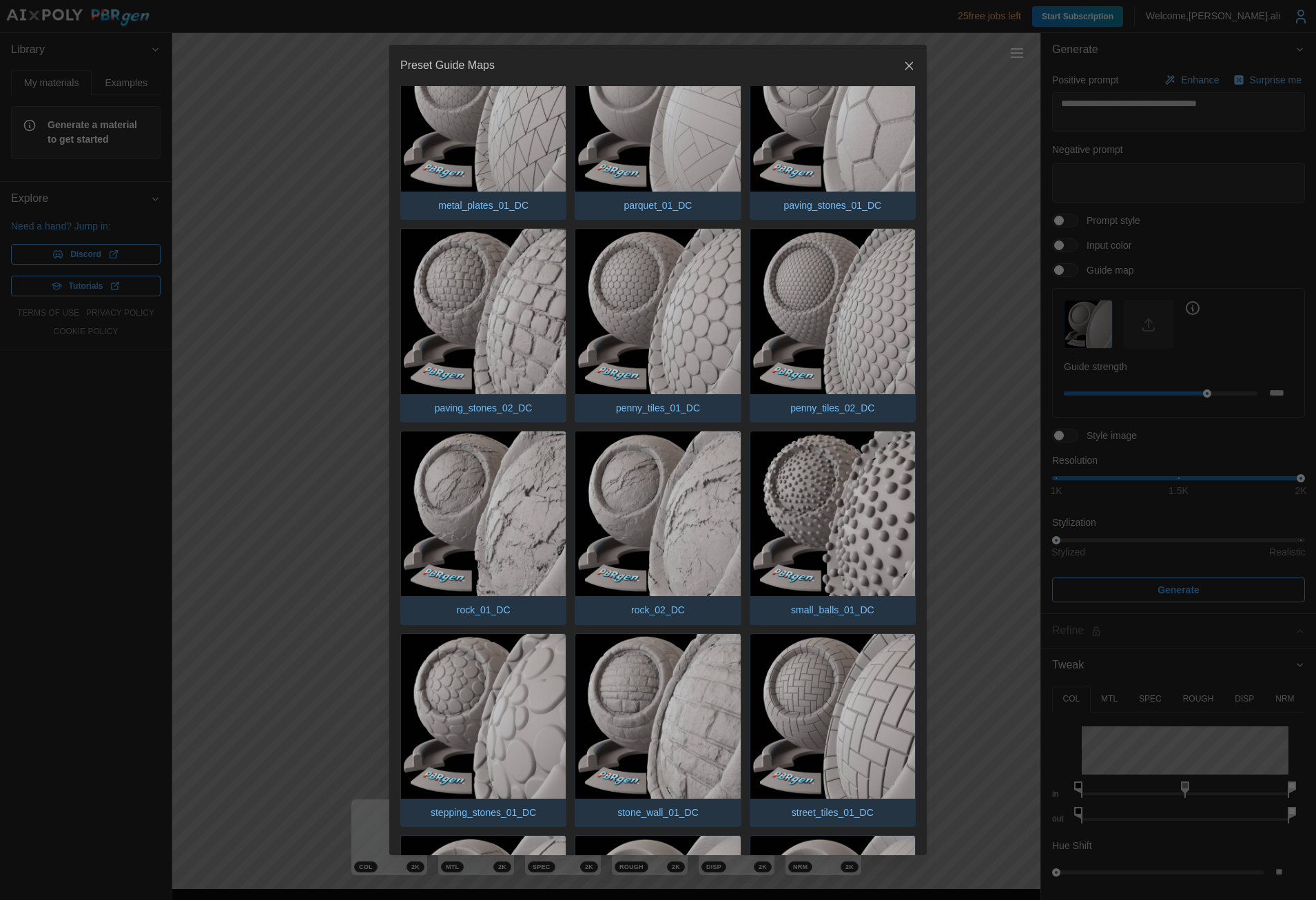
scroll to position [679, 0]
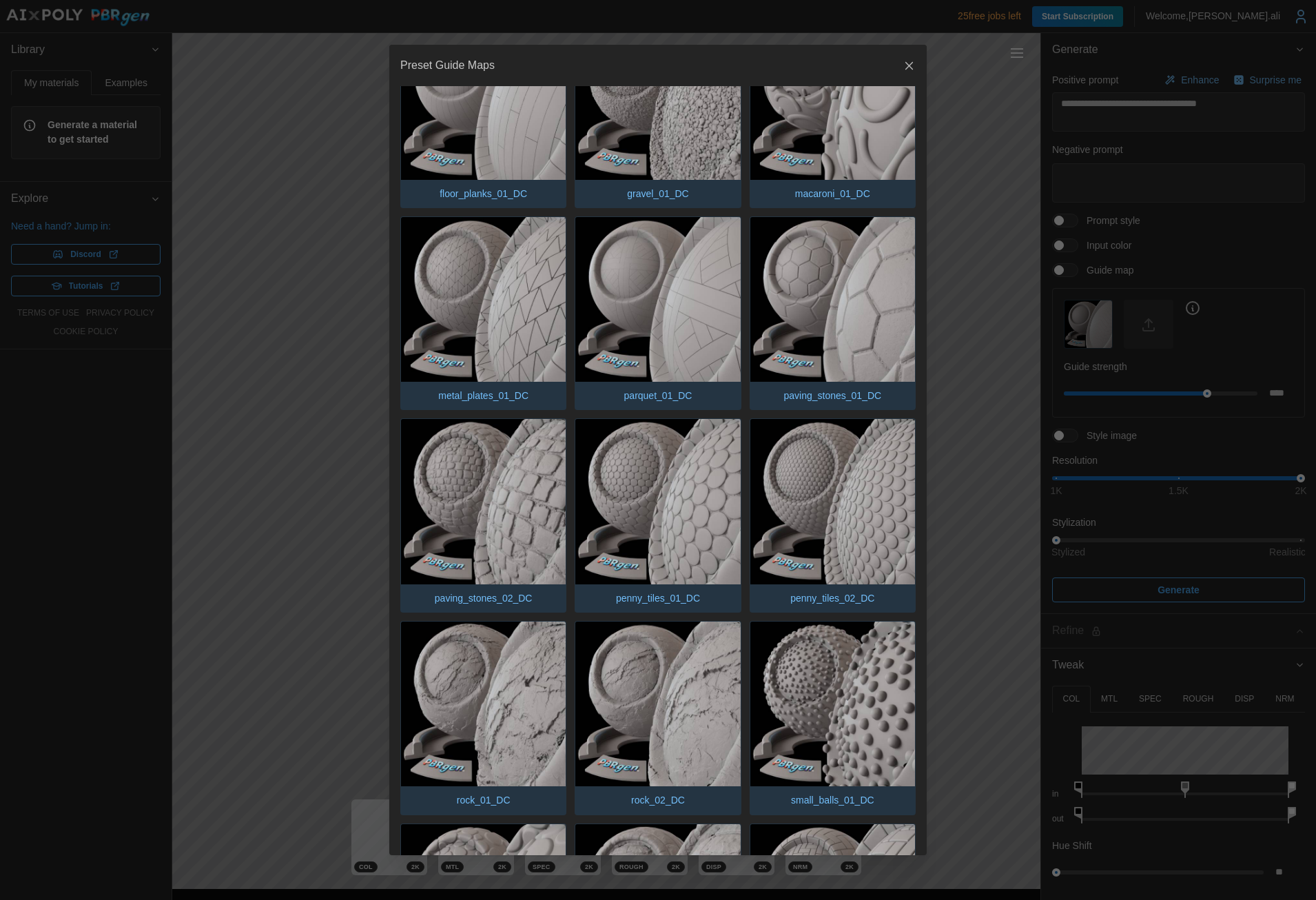
click at [903, 66] on icon "button" at bounding box center [909, 66] width 14 height 14
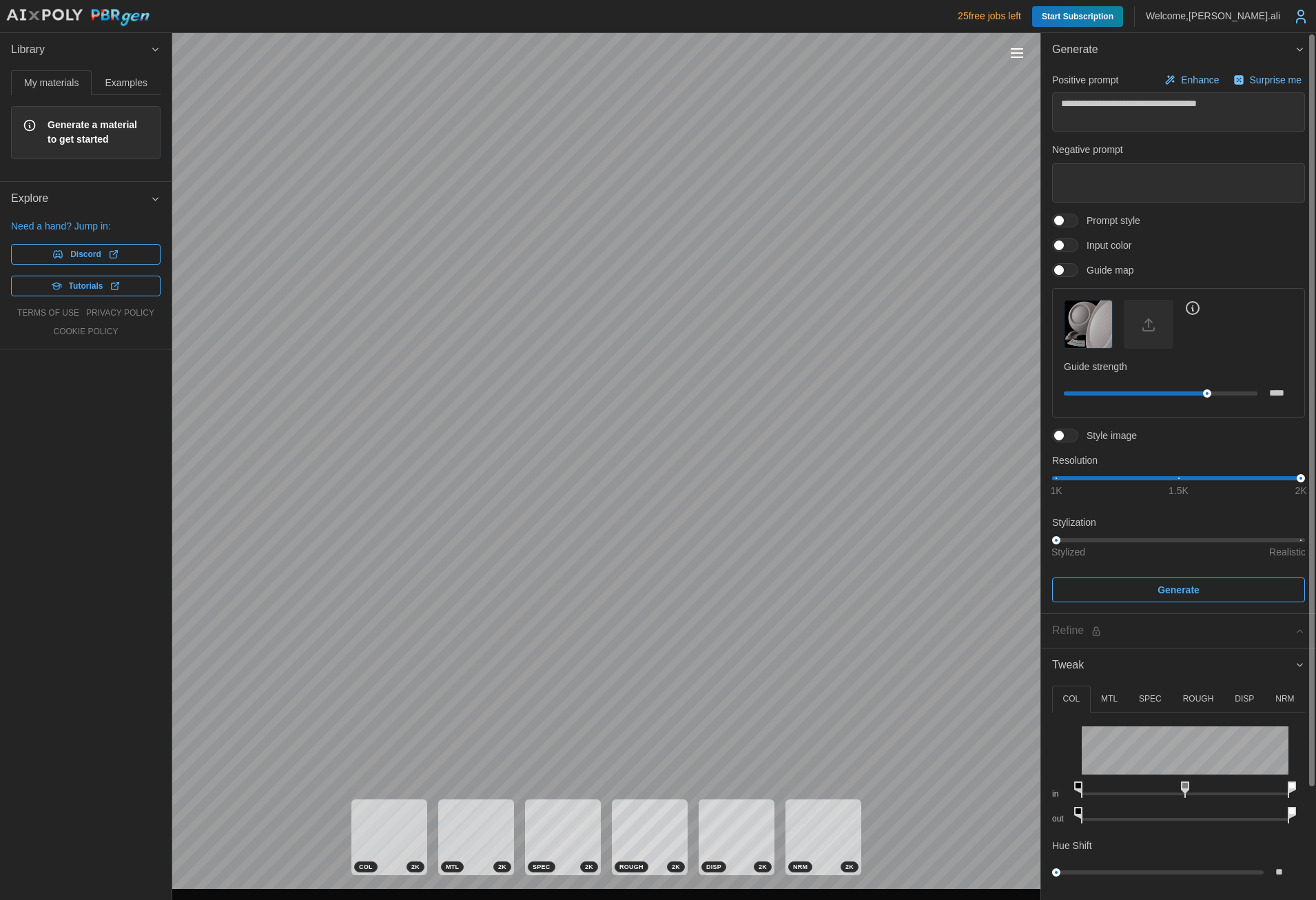
click at [1065, 324] on img "button" at bounding box center [1088, 324] width 48 height 48
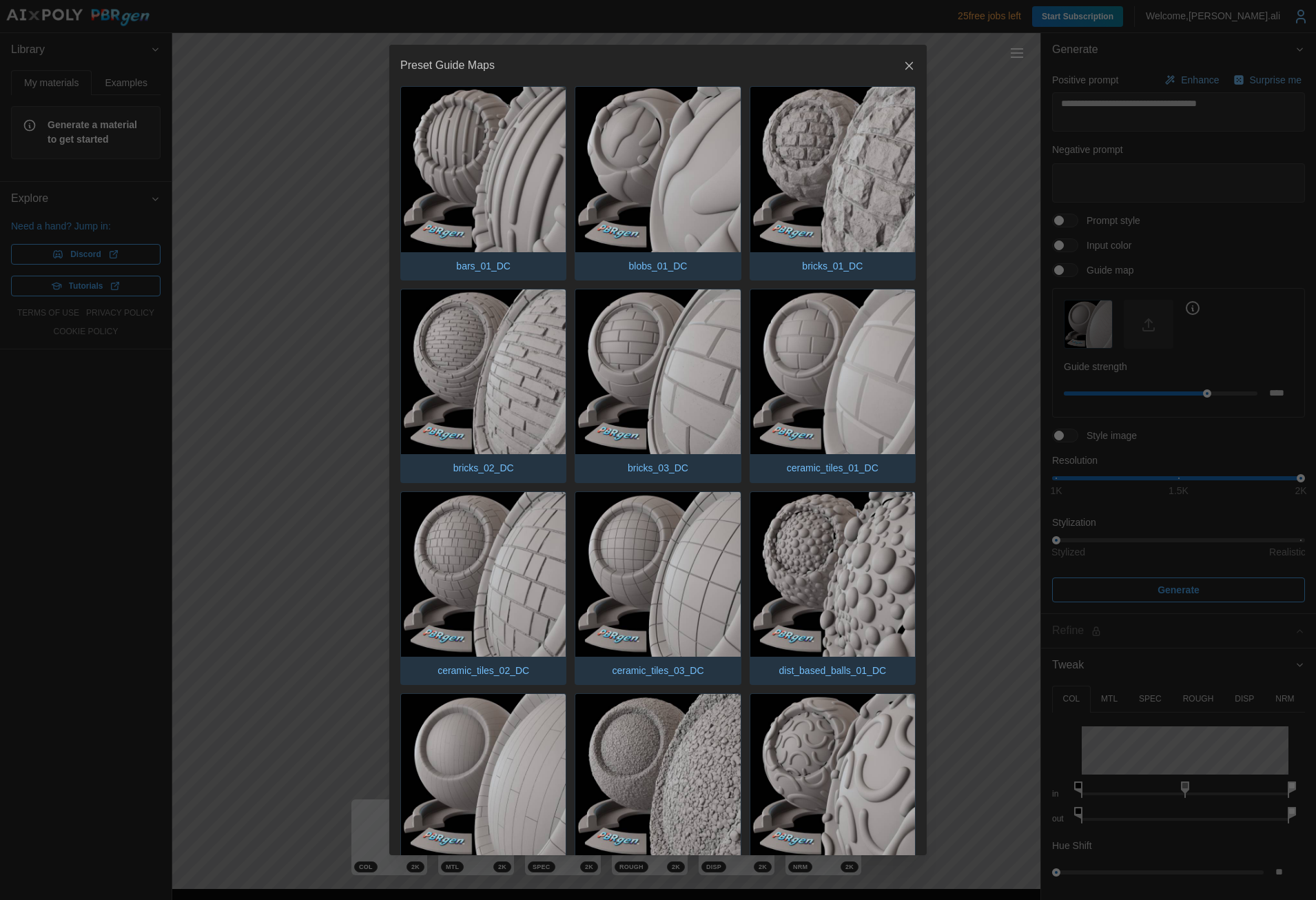
click at [906, 67] on icon "button" at bounding box center [910, 66] width 9 height 9
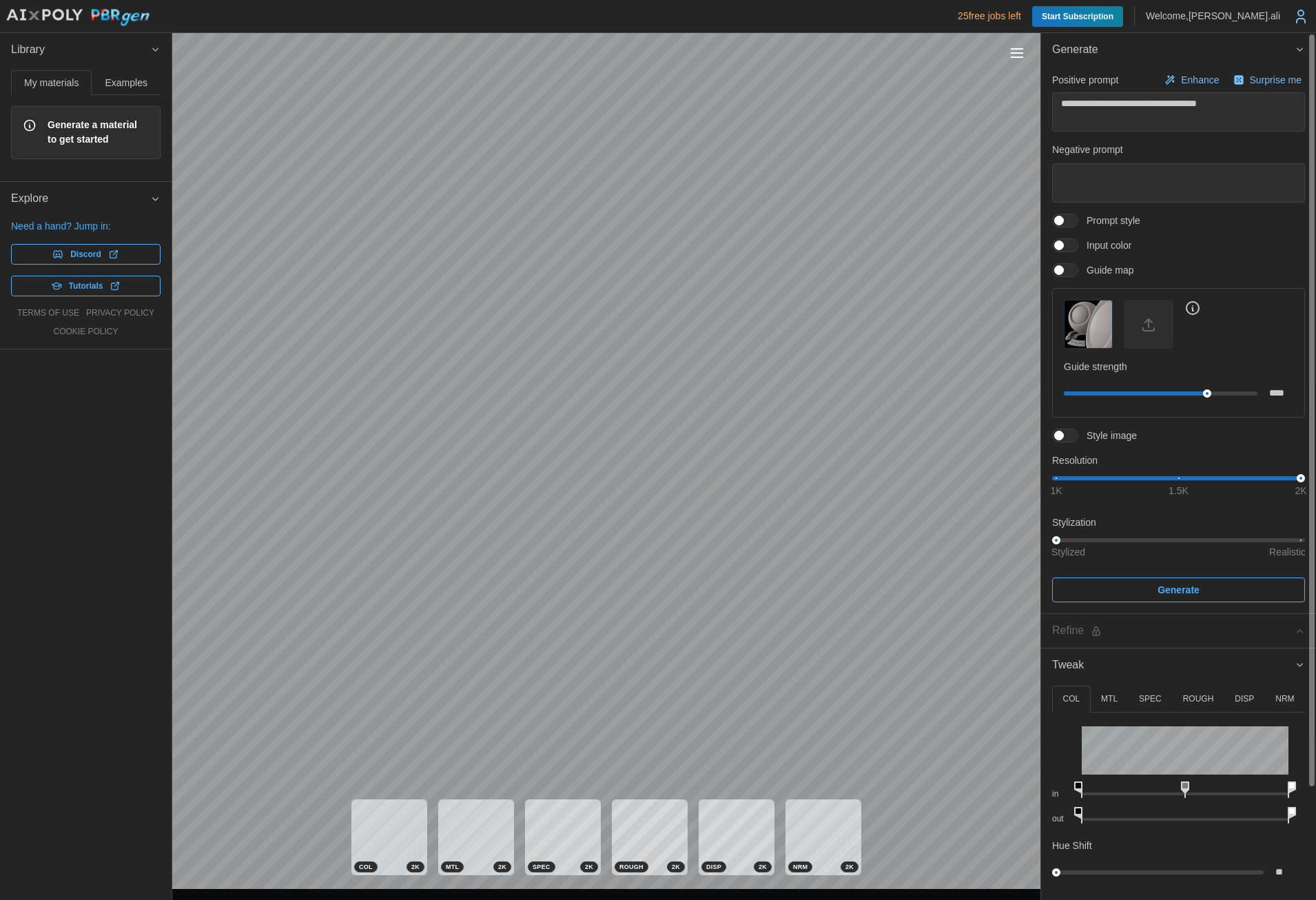
click at [1064, 268] on span at bounding box center [1059, 270] width 10 height 10
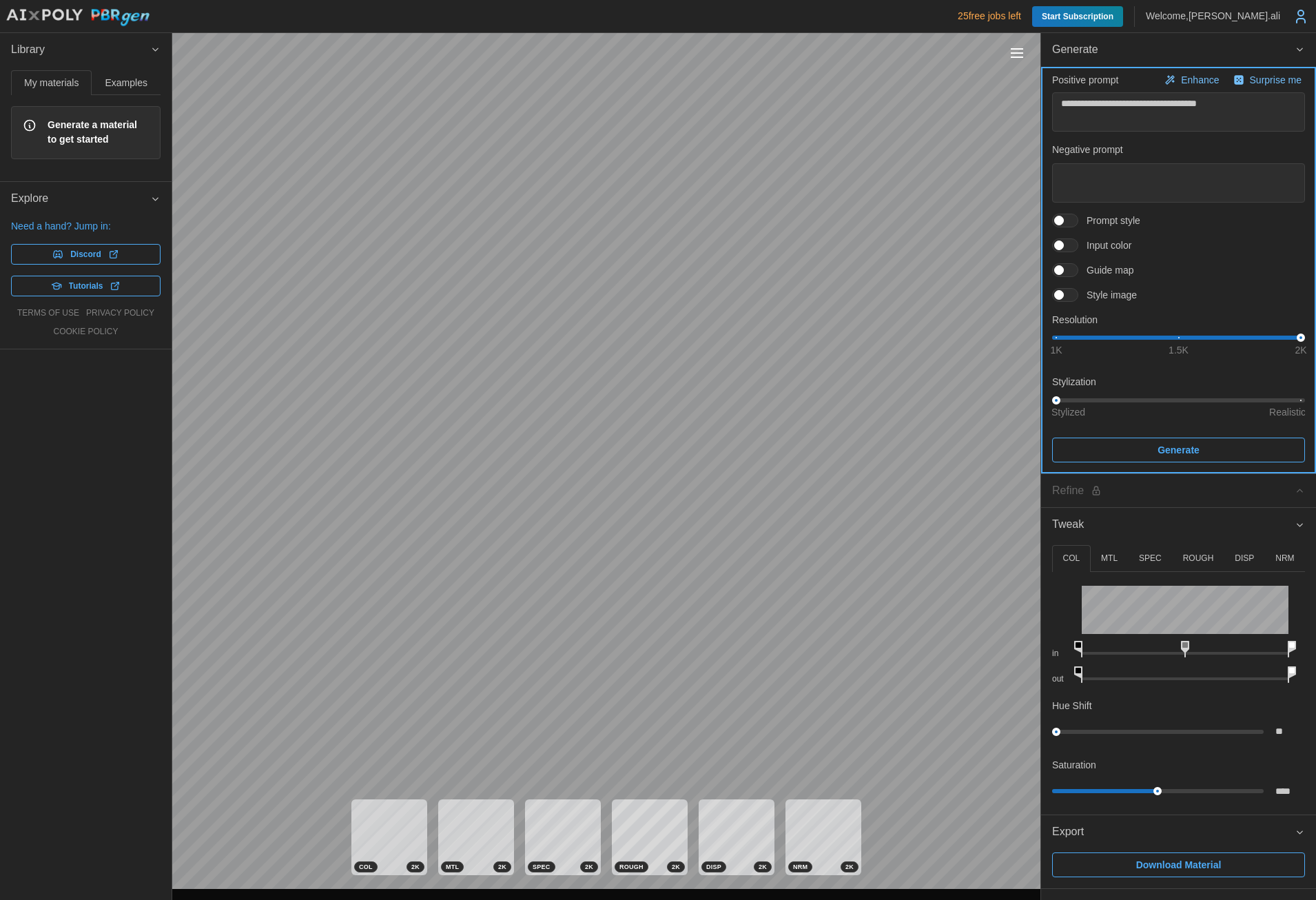
click at [1169, 456] on span "Generate" at bounding box center [1178, 450] width 42 height 24
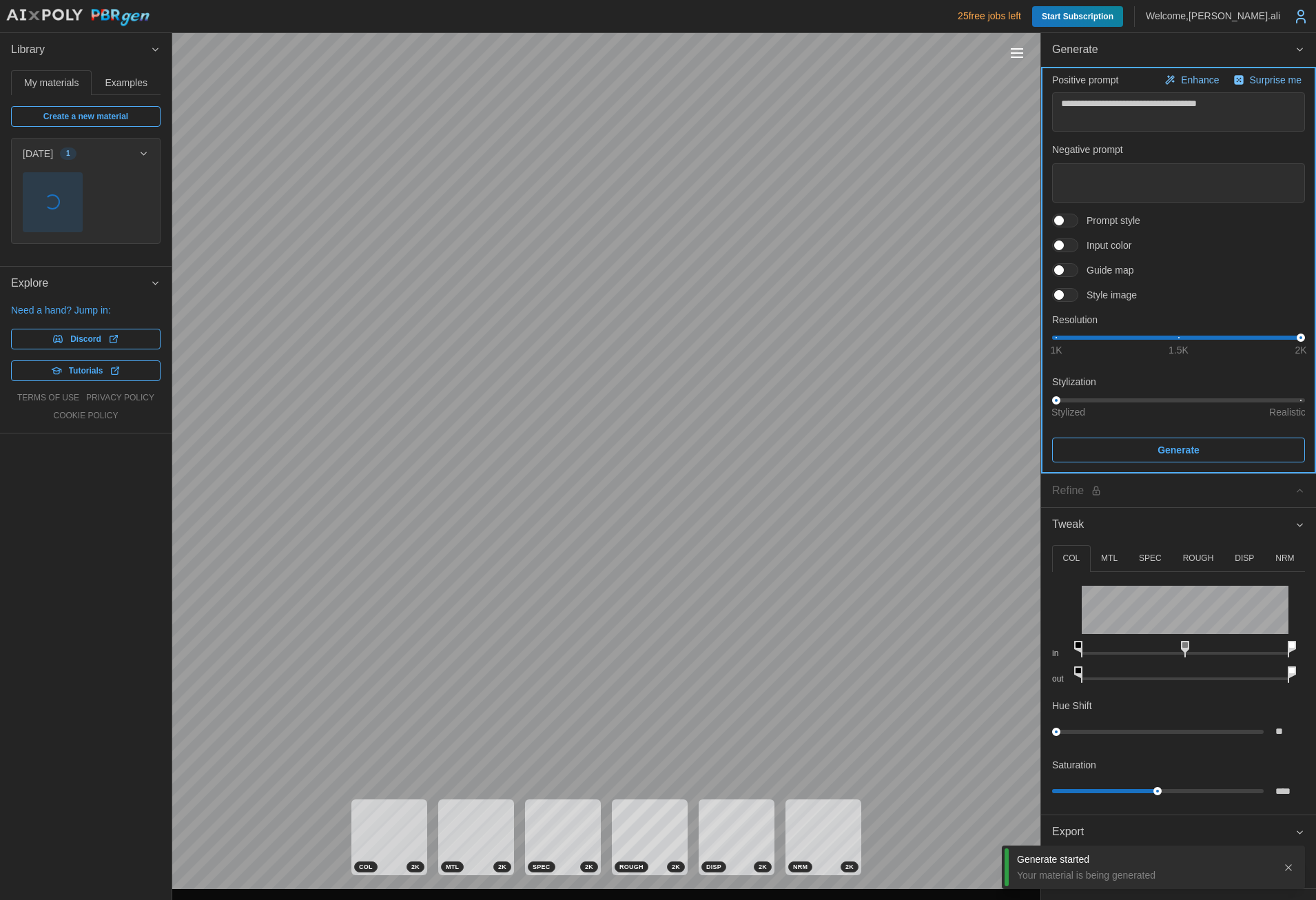
type textarea "*"
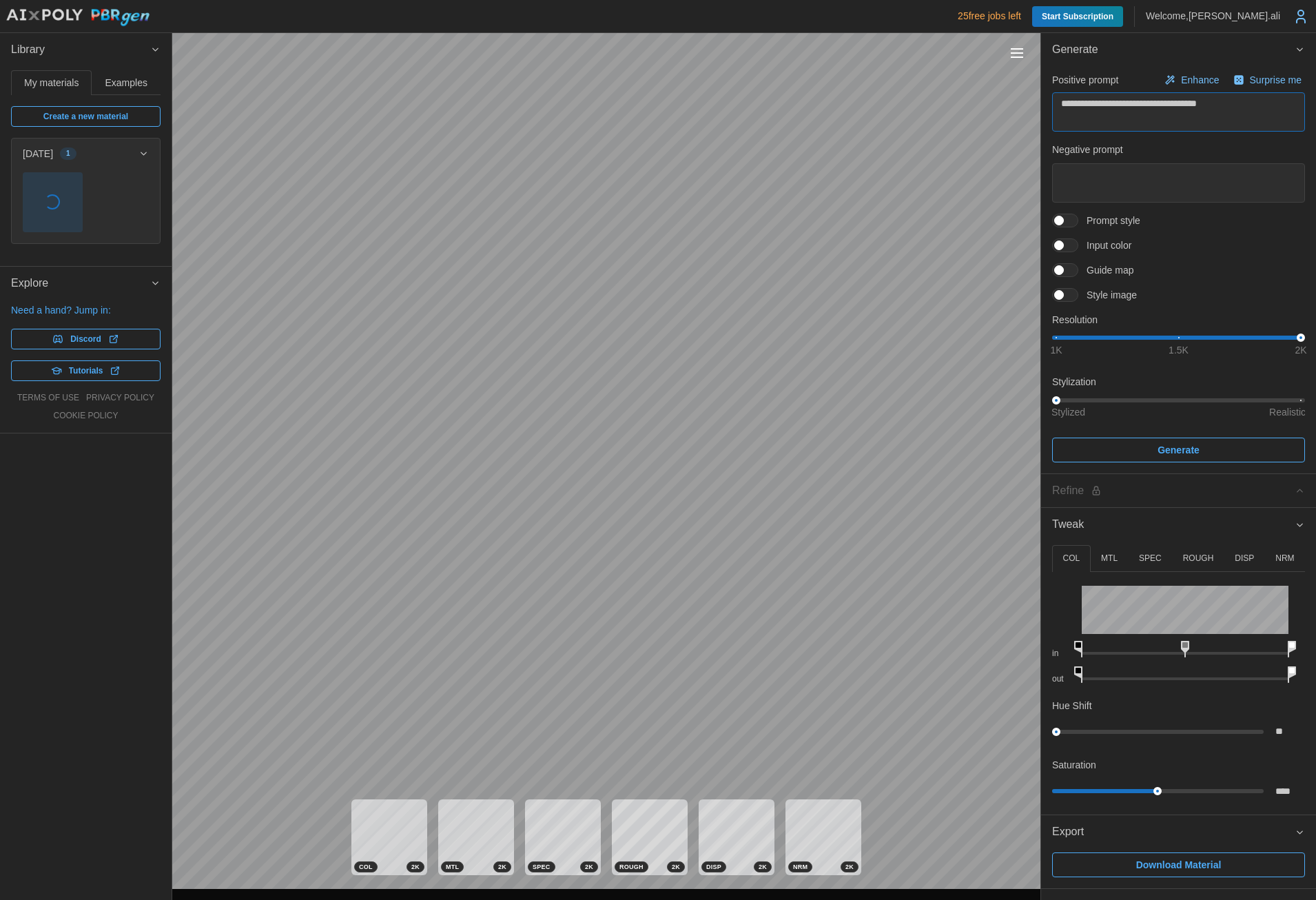
click at [933, 108] on div "**********" at bounding box center [658, 450] width 1316 height 900
paste textarea
